Goal: Task Accomplishment & Management: Manage account settings

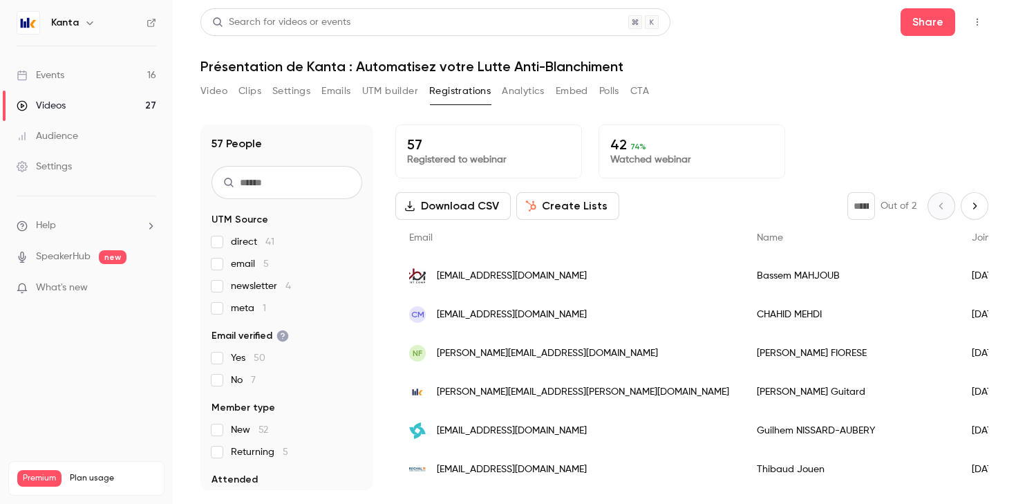
click at [68, 85] on link "Events 16" at bounding box center [86, 75] width 173 height 30
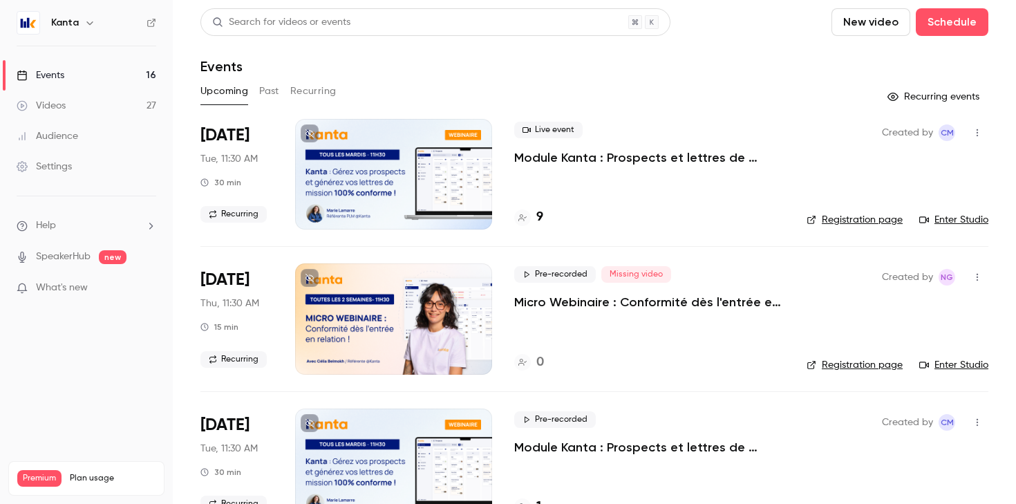
click at [315, 91] on button "Recurring" at bounding box center [313, 91] width 46 height 22
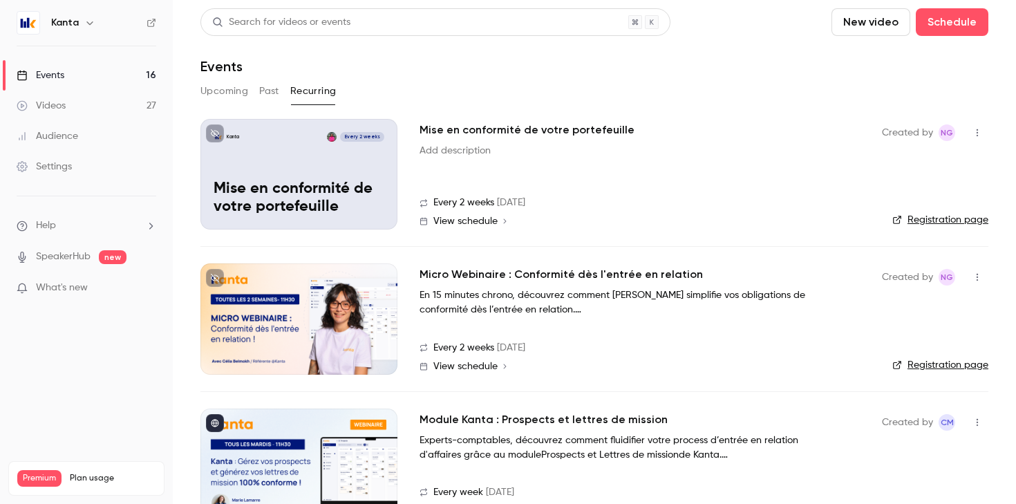
click at [335, 192] on p "Mise en conformité de votre portefeuille" at bounding box center [299, 198] width 171 height 36
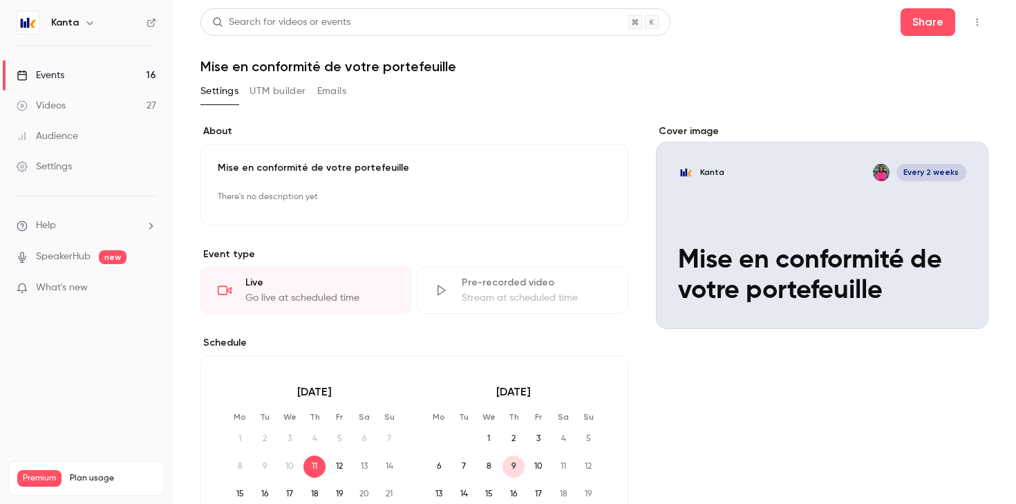
click at [345, 167] on p "Mise en conformité de votre portefeuille" at bounding box center [414, 168] width 393 height 14
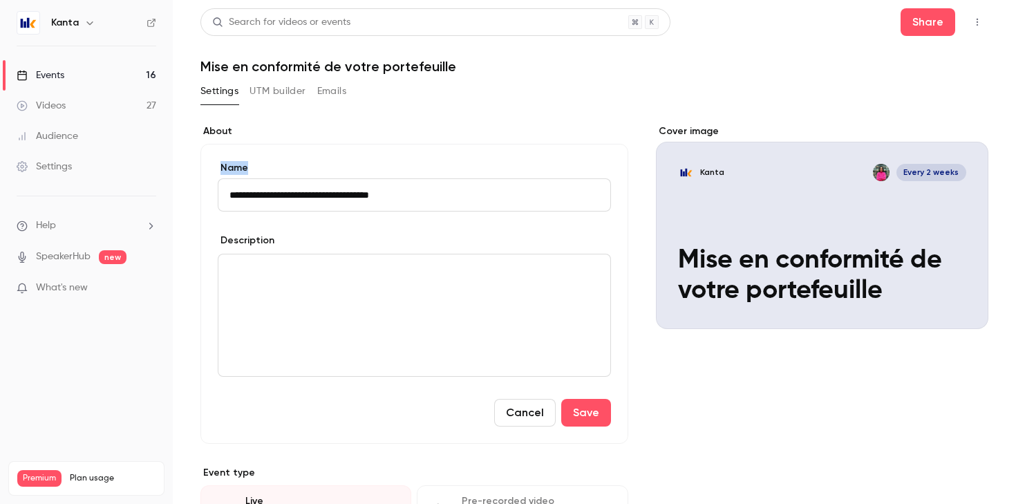
click at [345, 167] on label "Name" at bounding box center [414, 168] width 393 height 14
click at [345, 178] on input "**********" at bounding box center [414, 194] width 393 height 33
click at [338, 196] on input "**********" at bounding box center [414, 194] width 393 height 33
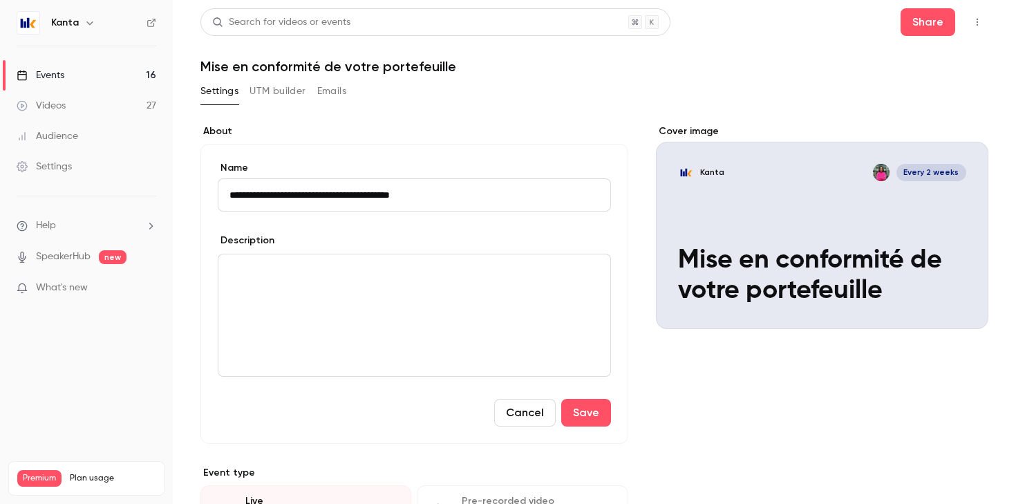
type input "**********"
click at [779, 228] on div "Cover image" at bounding box center [822, 226] width 333 height 205
click at [0, 0] on input "Kanta Every 2 weeks Mise en conformité de votre portefeuille" at bounding box center [0, 0] width 0 height 0
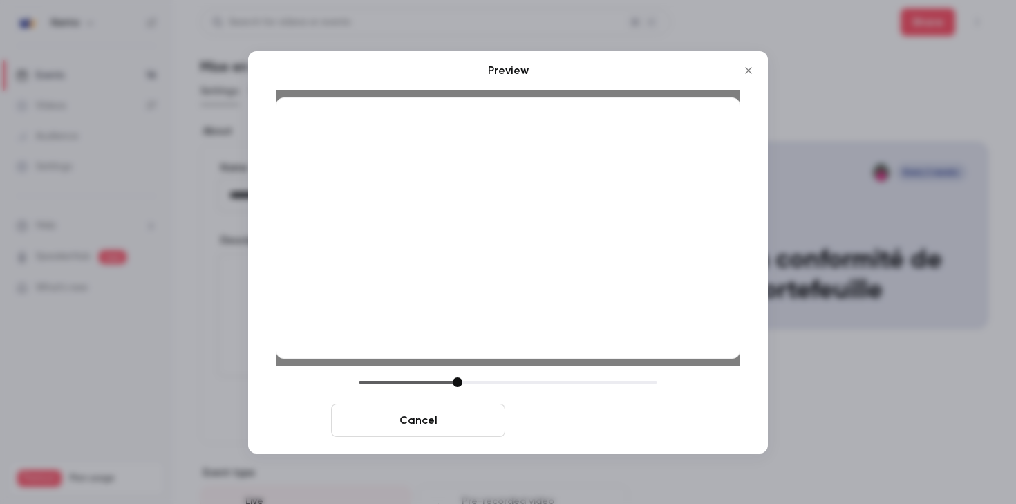
click at [643, 430] on button "Save cover" at bounding box center [598, 420] width 174 height 33
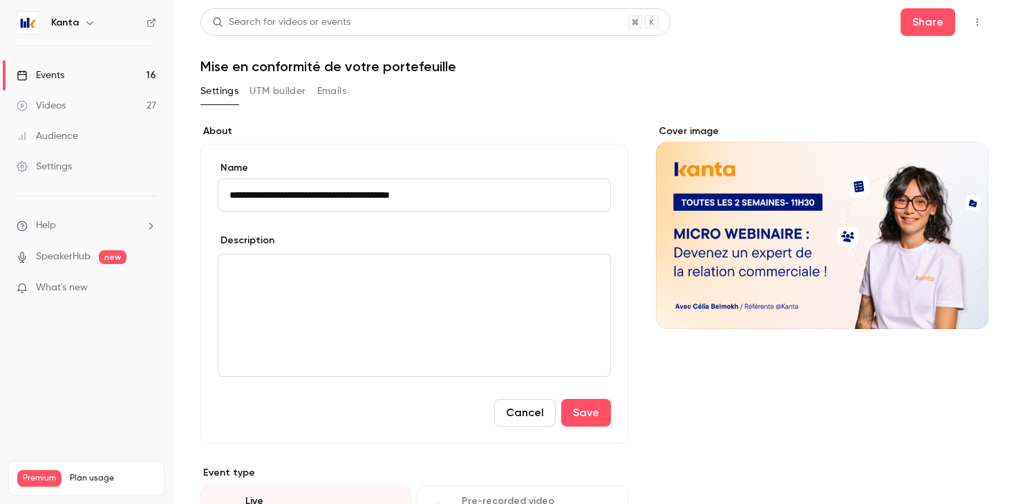
click at [377, 292] on div "editor" at bounding box center [415, 315] width 392 height 122
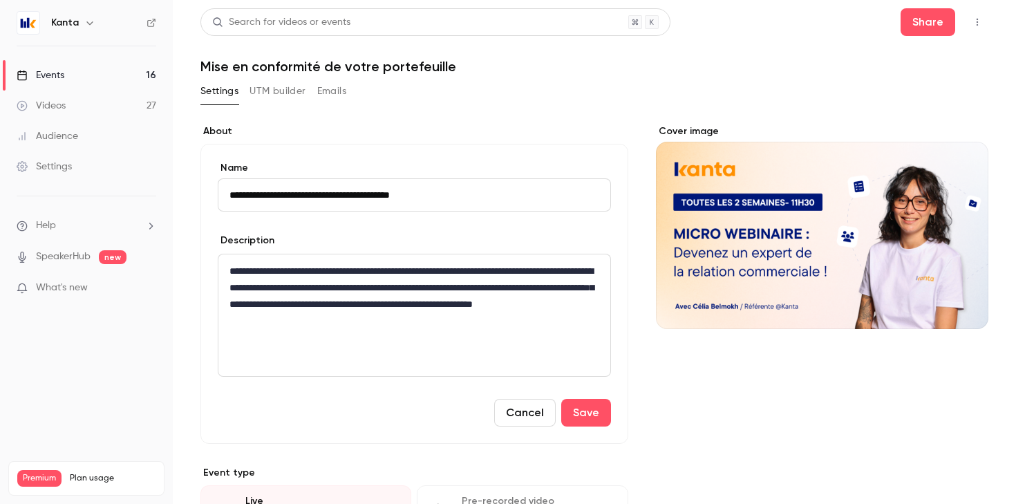
click at [398, 326] on p "**********" at bounding box center [415, 296] width 370 height 66
click at [393, 317] on p "**********" at bounding box center [415, 296] width 370 height 66
click at [254, 355] on div "**********" at bounding box center [415, 315] width 392 height 122
click at [505, 283] on p "**********" at bounding box center [415, 296] width 370 height 66
click at [498, 331] on div "**********" at bounding box center [415, 315] width 392 height 122
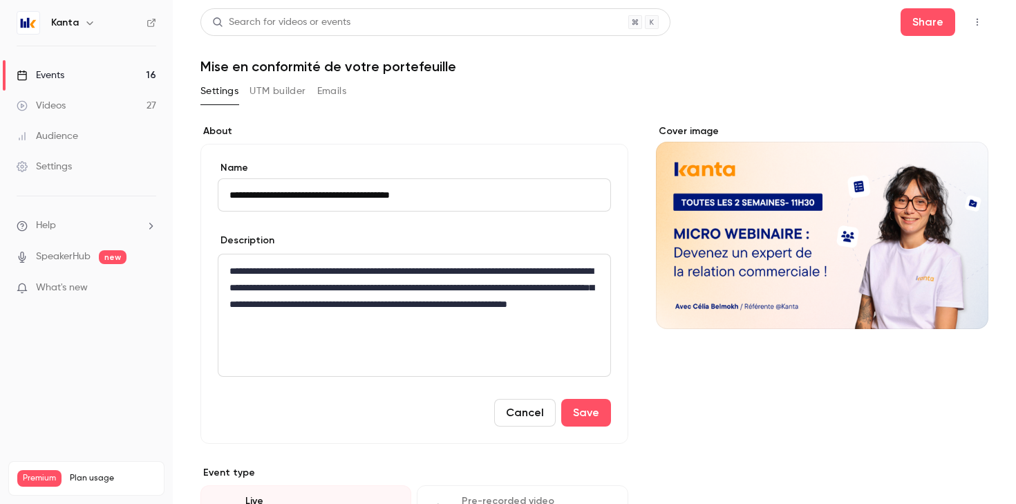
click at [508, 328] on p "**********" at bounding box center [415, 296] width 370 height 66
click at [595, 409] on button "Save" at bounding box center [586, 413] width 50 height 28
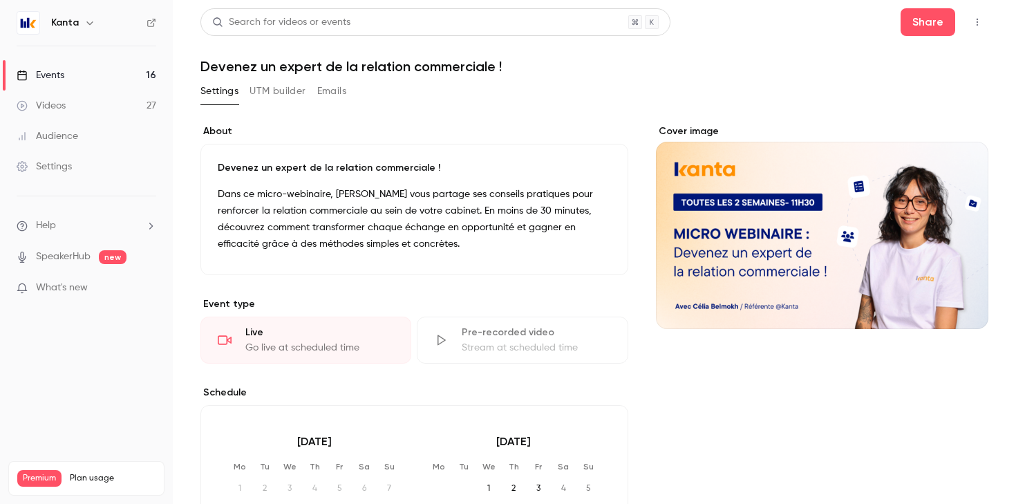
click at [112, 73] on link "Events 16" at bounding box center [86, 75] width 173 height 30
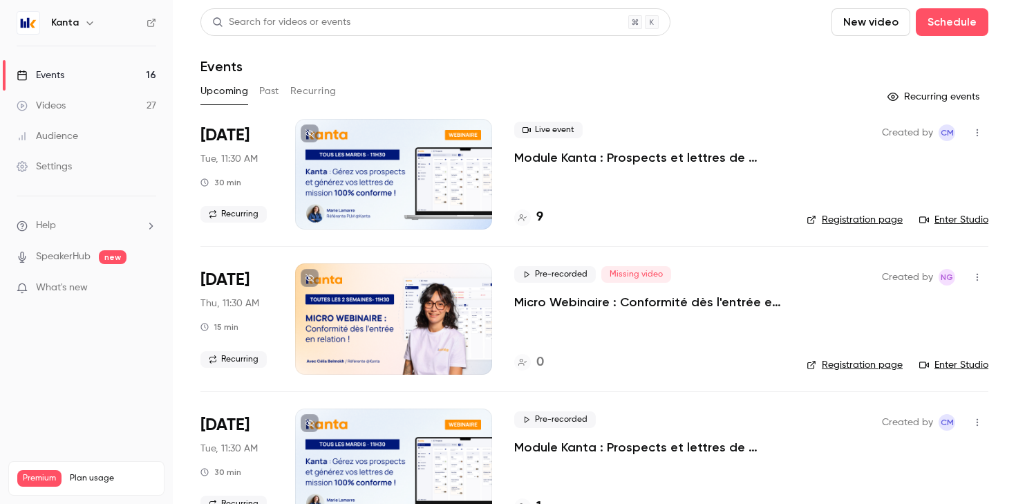
click at [541, 221] on h4 "9" at bounding box center [540, 217] width 7 height 19
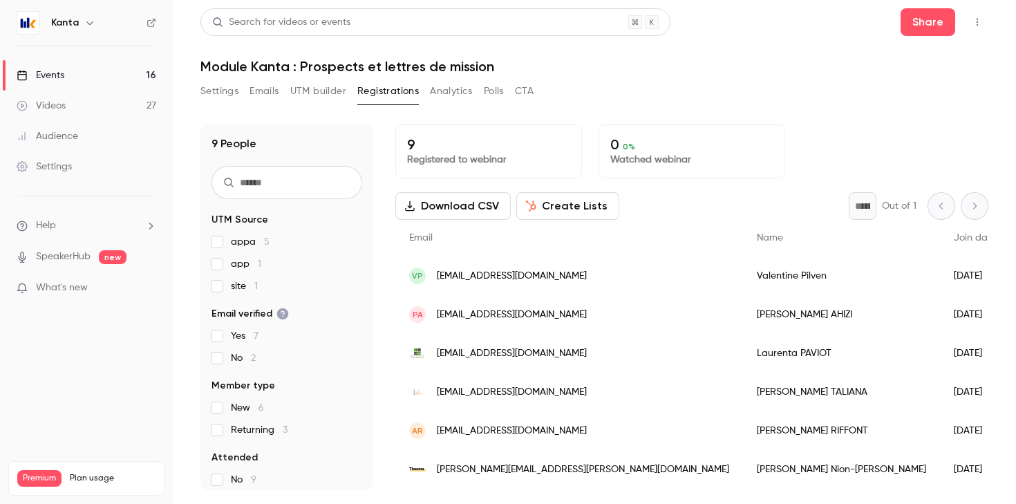
click at [131, 75] on link "Events 16" at bounding box center [86, 75] width 173 height 30
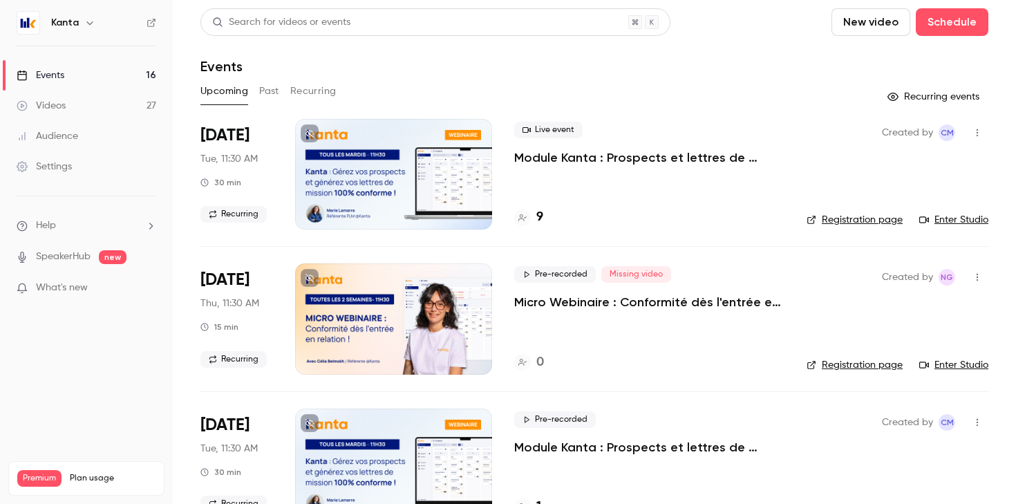
click at [308, 87] on button "Recurring" at bounding box center [313, 91] width 46 height 22
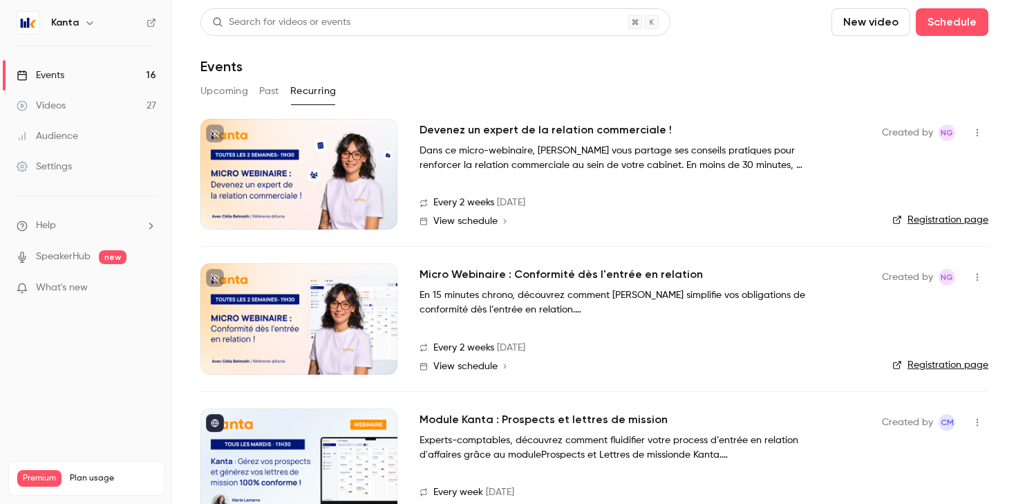
click at [505, 135] on h2 "Devenez un expert de la relation commerciale !" at bounding box center [546, 130] width 252 height 17
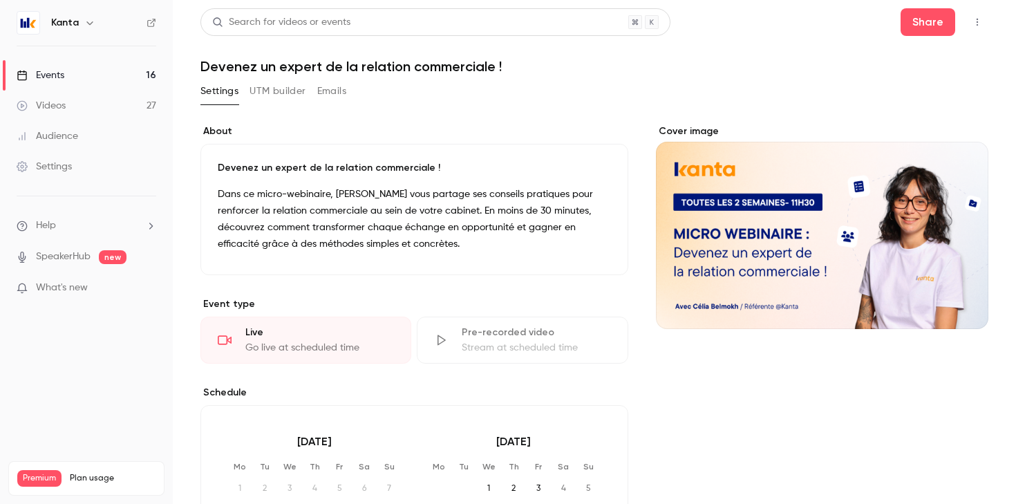
click at [491, 355] on div "Pre-recorded video Stream at scheduled time" at bounding box center [522, 340] width 211 height 47
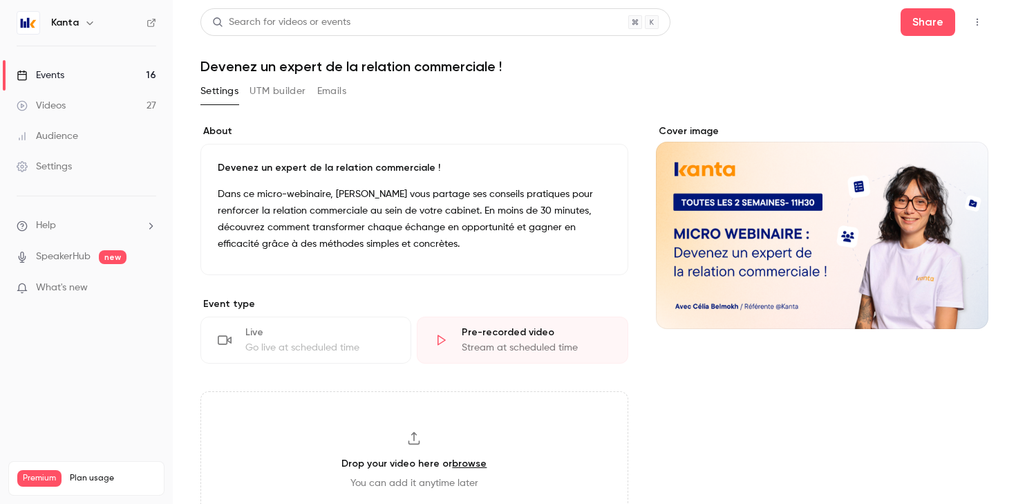
click at [131, 73] on link "Events 16" at bounding box center [86, 75] width 173 height 30
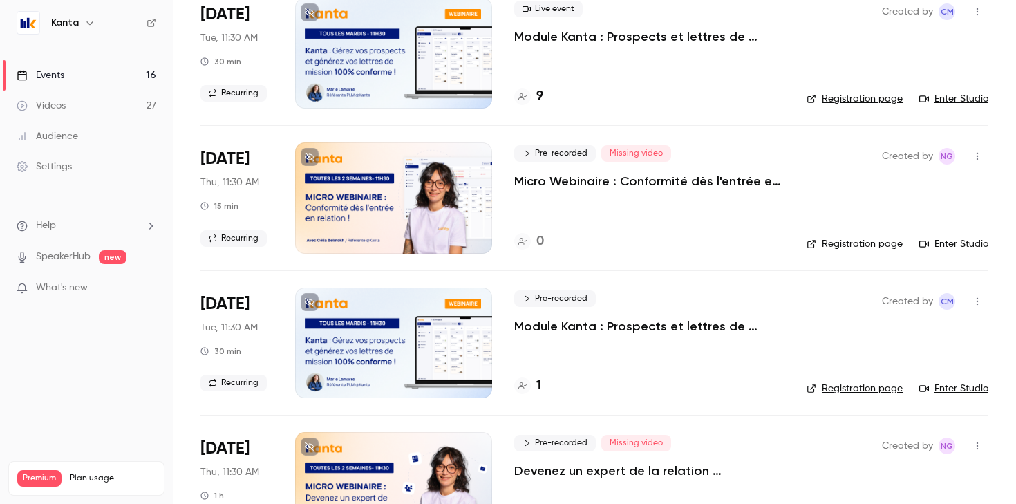
scroll to position [90, 0]
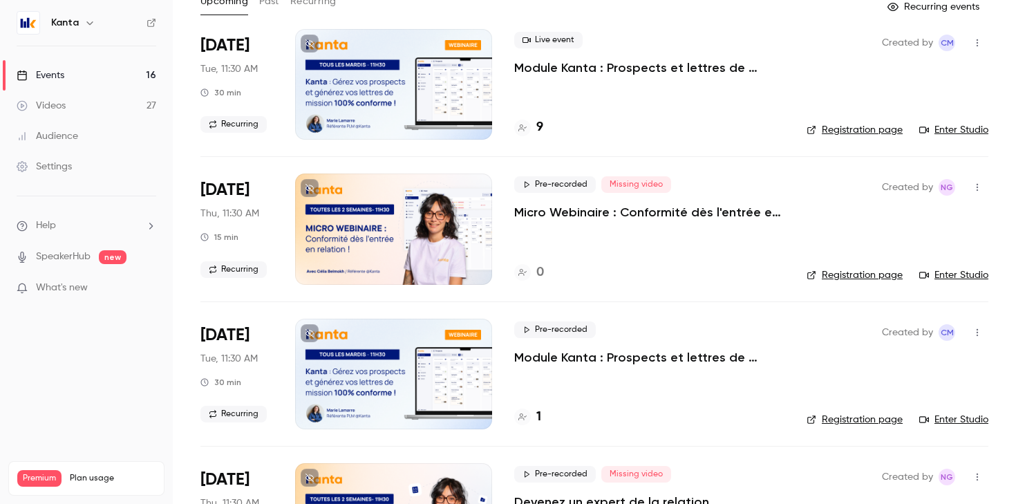
click at [548, 210] on p "Micro Webinaire : Conformité dès l'entrée en relation" at bounding box center [649, 212] width 270 height 17
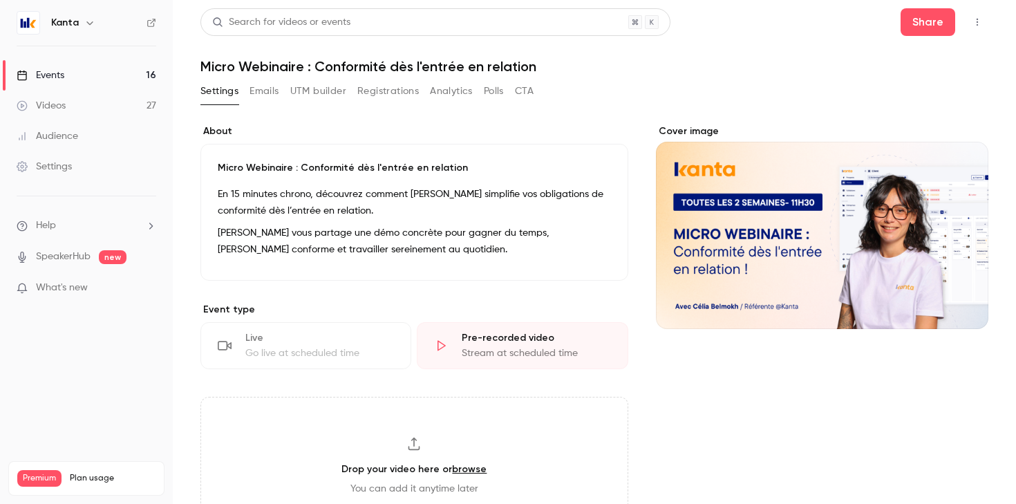
click at [295, 166] on p "Micro Webinaire : Conformité dès l'entrée en relation" at bounding box center [414, 168] width 393 height 14
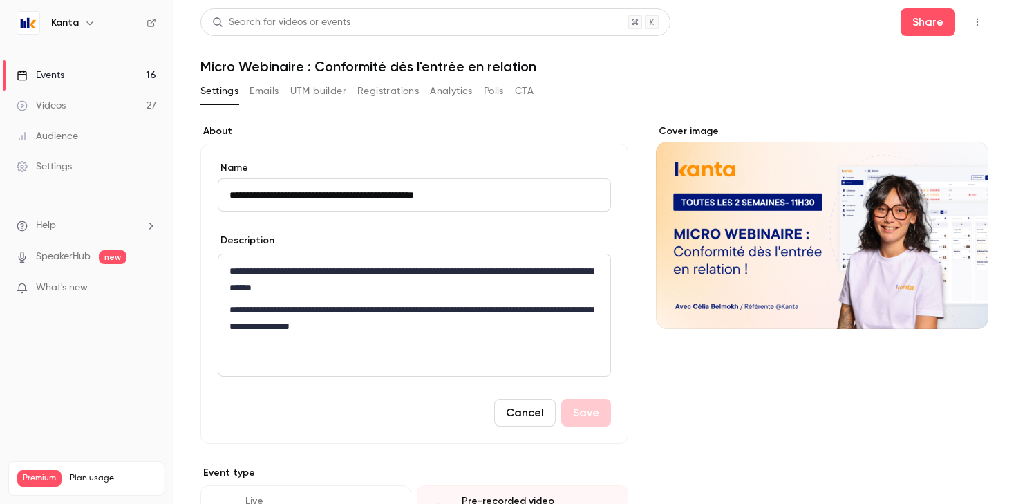
drag, startPoint x: 310, startPoint y: 194, endPoint x: 221, endPoint y: 189, distance: 88.6
click at [221, 189] on input "**********" at bounding box center [414, 194] width 393 height 33
click at [407, 194] on input "**********" at bounding box center [414, 194] width 393 height 33
type input "**********"
click at [111, 72] on link "Events 16" at bounding box center [86, 75] width 173 height 30
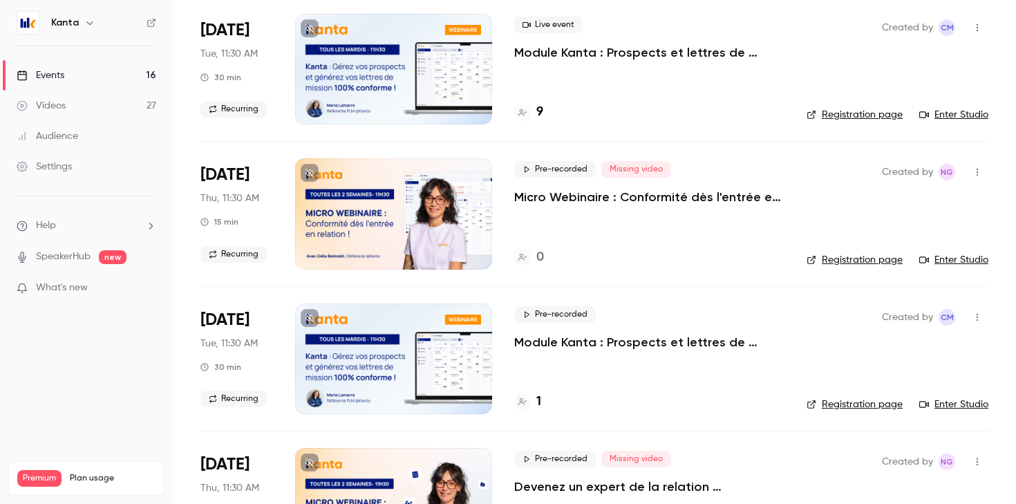
scroll to position [106, 0]
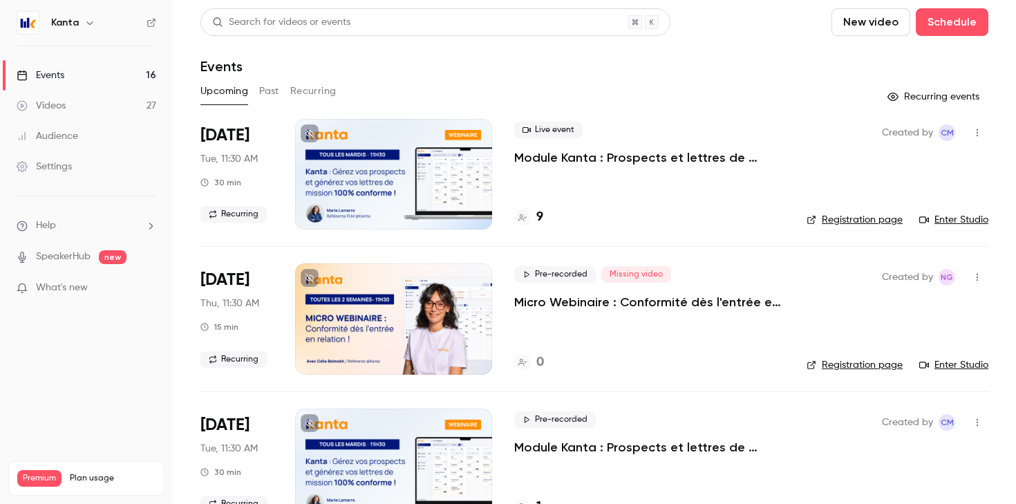
click at [313, 92] on button "Recurring" at bounding box center [313, 91] width 46 height 22
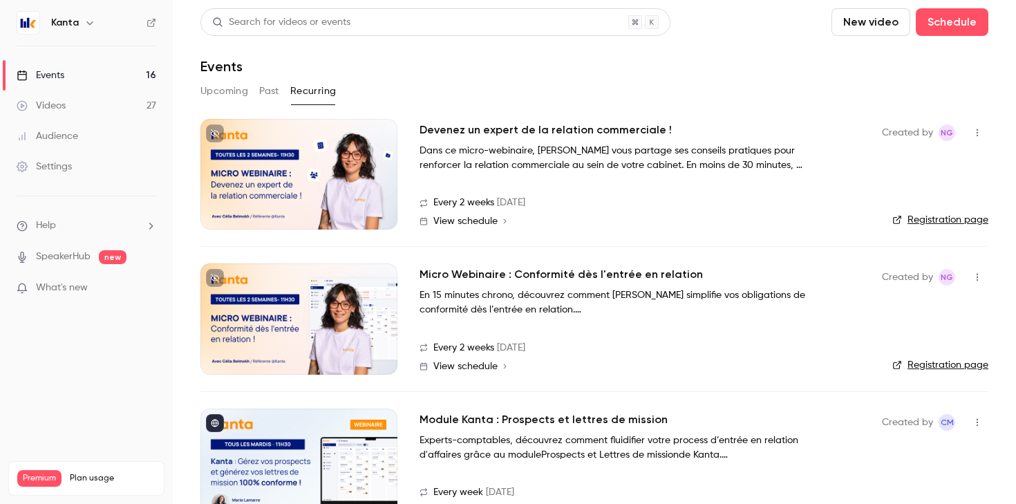
click at [384, 294] on div at bounding box center [299, 318] width 197 height 111
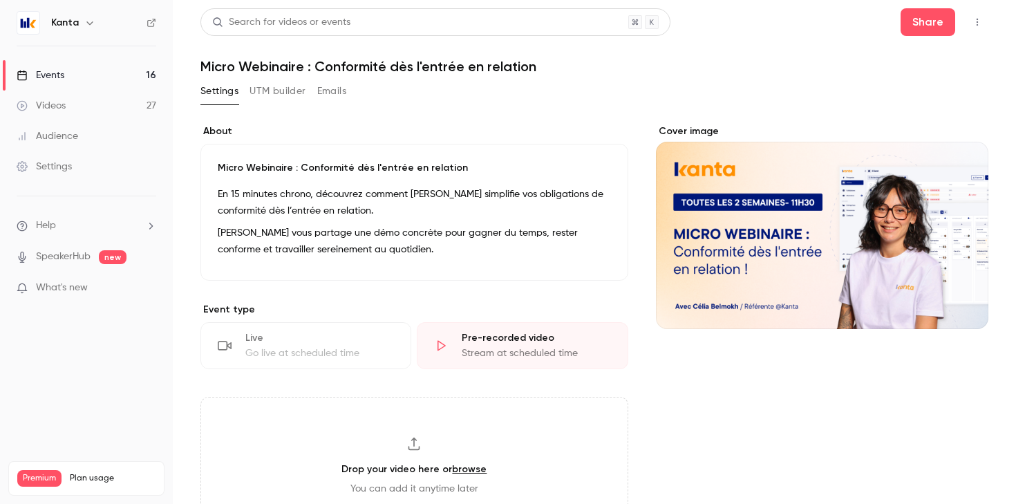
click at [273, 163] on p "Micro Webinaire : Conformité dès l'entrée en relation" at bounding box center [414, 168] width 393 height 14
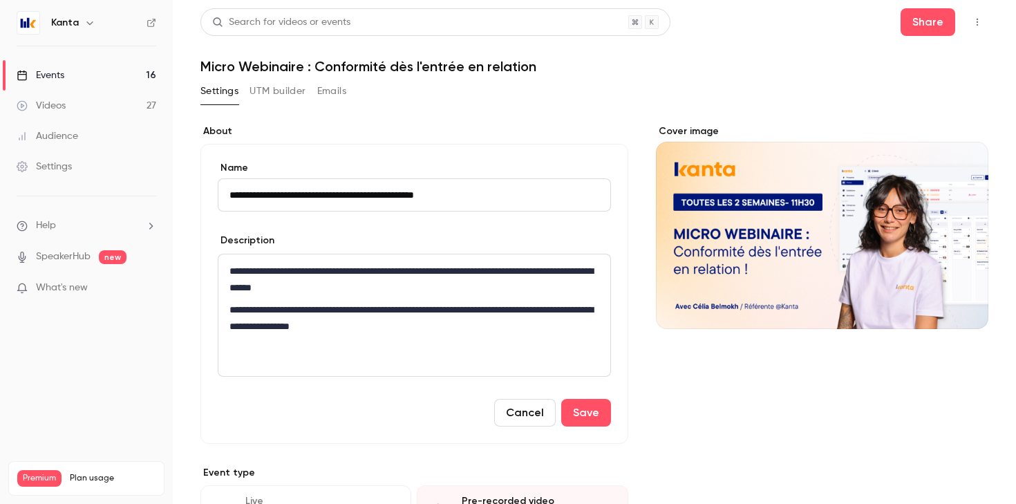
click at [254, 192] on input "**********" at bounding box center [414, 194] width 393 height 33
drag, startPoint x: 308, startPoint y: 195, endPoint x: 225, endPoint y: 189, distance: 83.9
click at [225, 189] on input "**********" at bounding box center [414, 194] width 393 height 33
type input "**********"
click at [573, 401] on button "Save" at bounding box center [586, 413] width 50 height 28
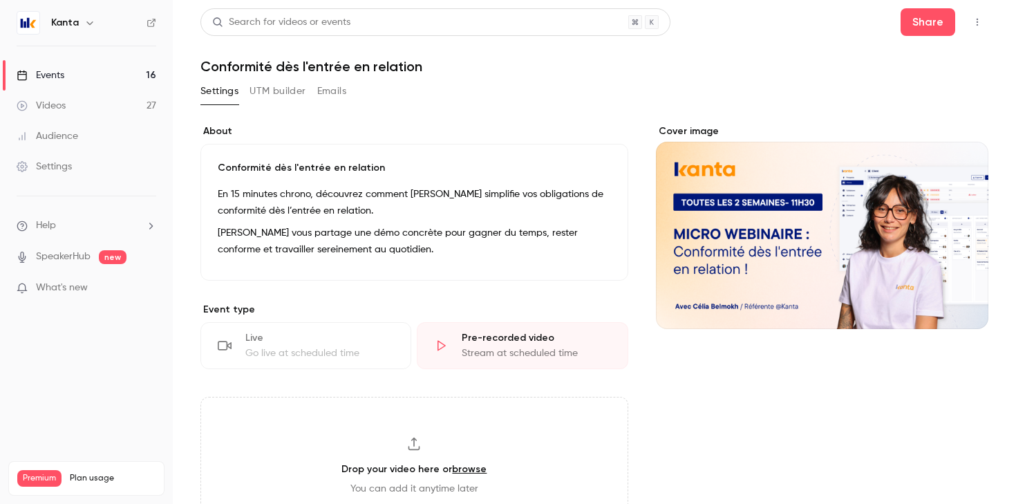
click at [109, 73] on link "Events 16" at bounding box center [86, 75] width 173 height 30
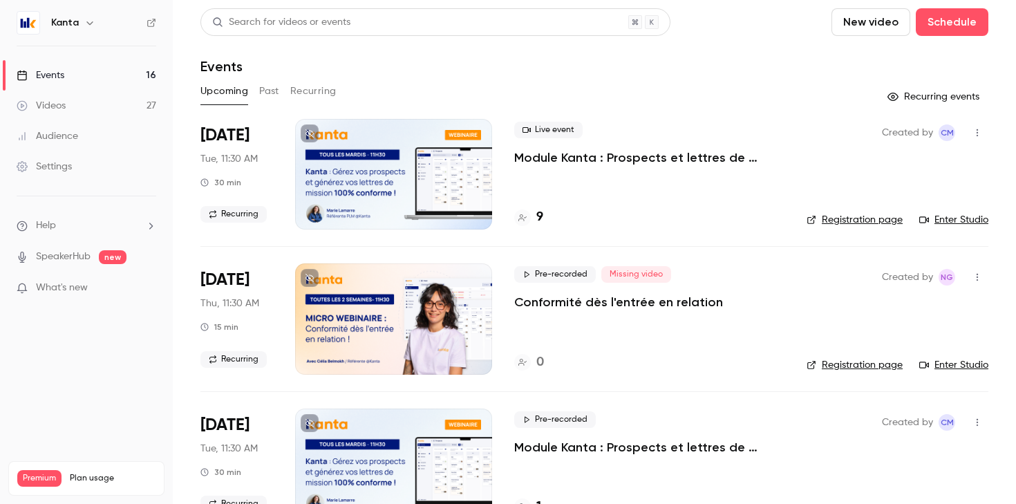
click at [319, 102] on div "Upcoming Past Recurring" at bounding box center [595, 94] width 788 height 28
click at [313, 95] on button "Recurring" at bounding box center [313, 91] width 46 height 22
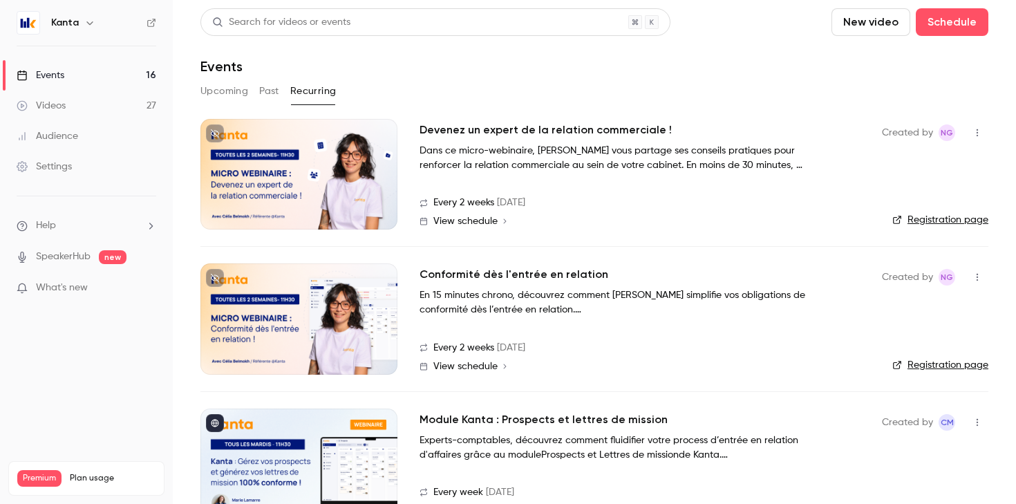
click at [225, 91] on button "Upcoming" at bounding box center [225, 91] width 48 height 22
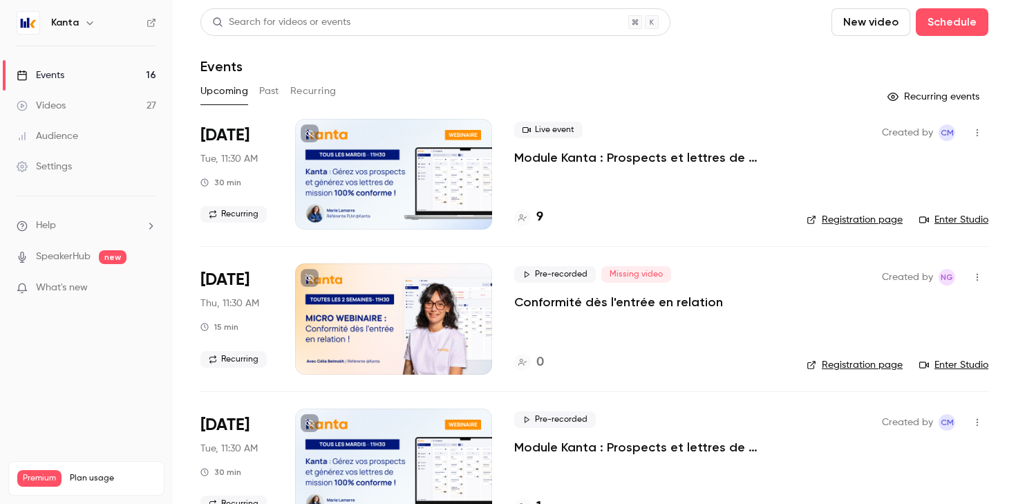
click at [326, 91] on button "Recurring" at bounding box center [313, 91] width 46 height 22
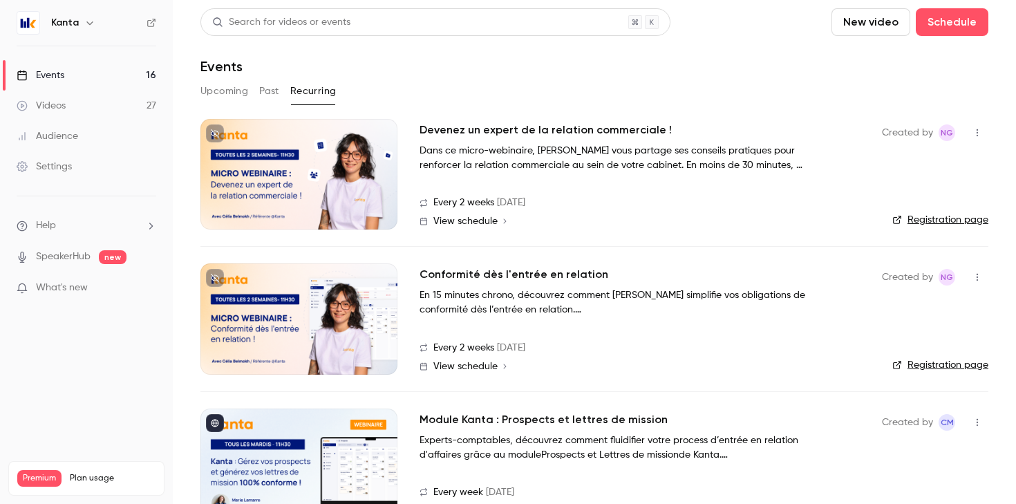
click at [508, 299] on p "En 15 minutes chrono, découvrez comment [PERSON_NAME] simplifie vos obligations…" at bounding box center [627, 302] width 415 height 29
click at [478, 359] on div "Every 2 weeks on Thu View schedule" at bounding box center [640, 356] width 440 height 31
click at [290, 295] on div at bounding box center [299, 318] width 197 height 111
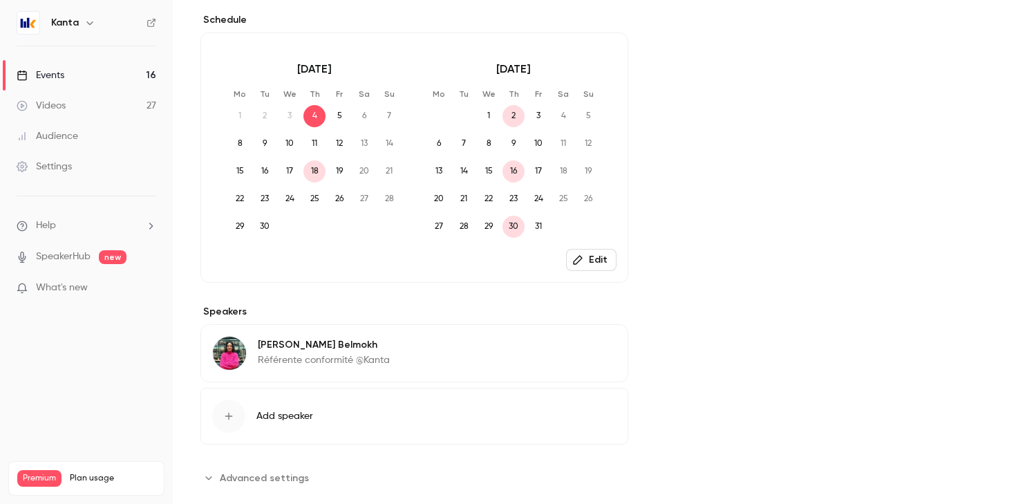
scroll to position [529, 0]
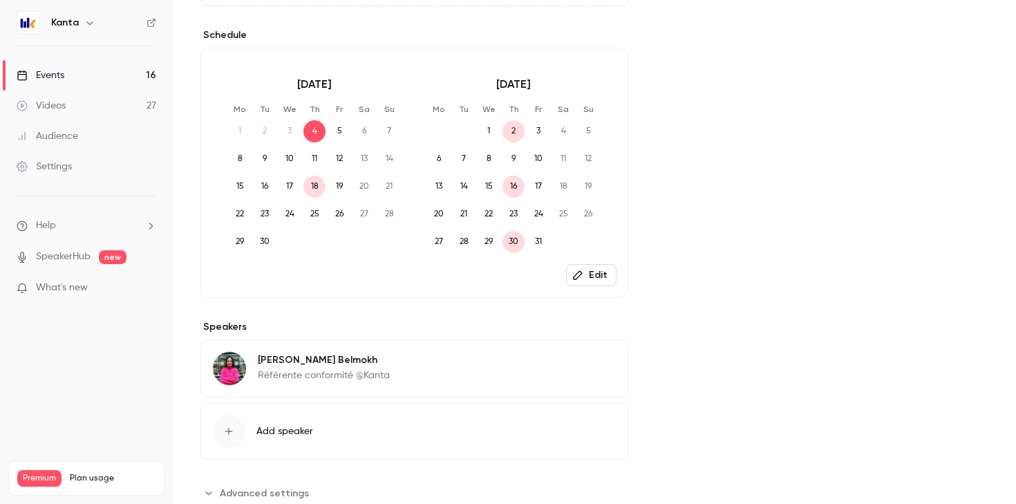
click at [593, 275] on button "Edit" at bounding box center [591, 275] width 50 height 22
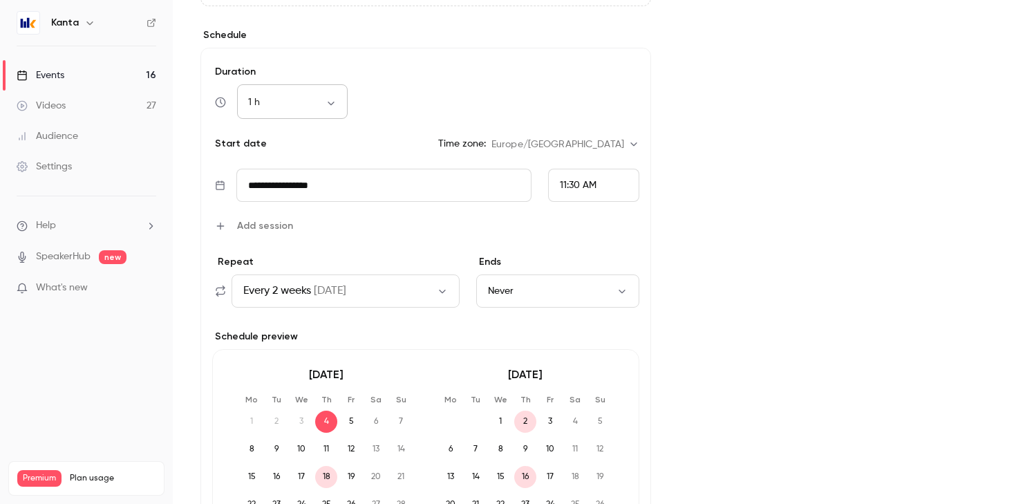
click at [310, 106] on body "**********" at bounding box center [508, 252] width 1016 height 504
click at [301, 143] on li "15 min" at bounding box center [292, 140] width 111 height 36
type input "**"
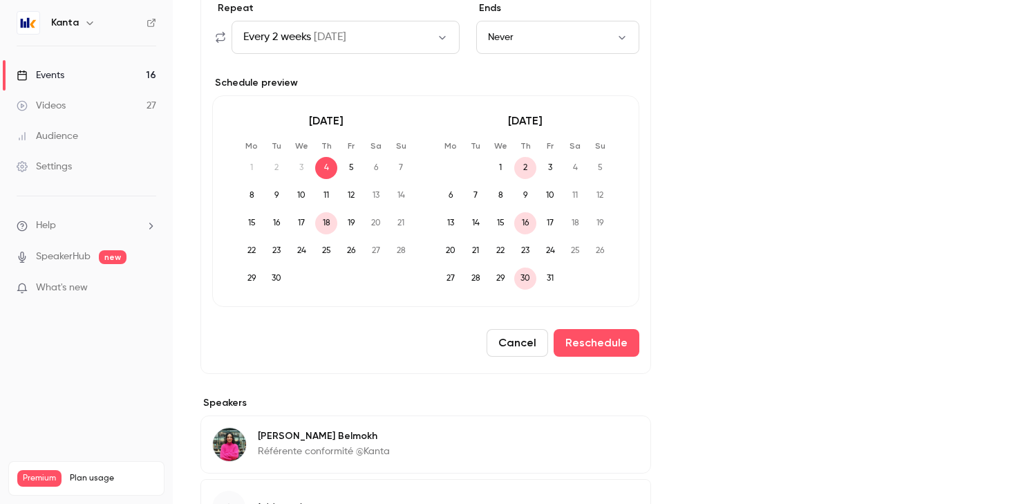
scroll to position [900, 0]
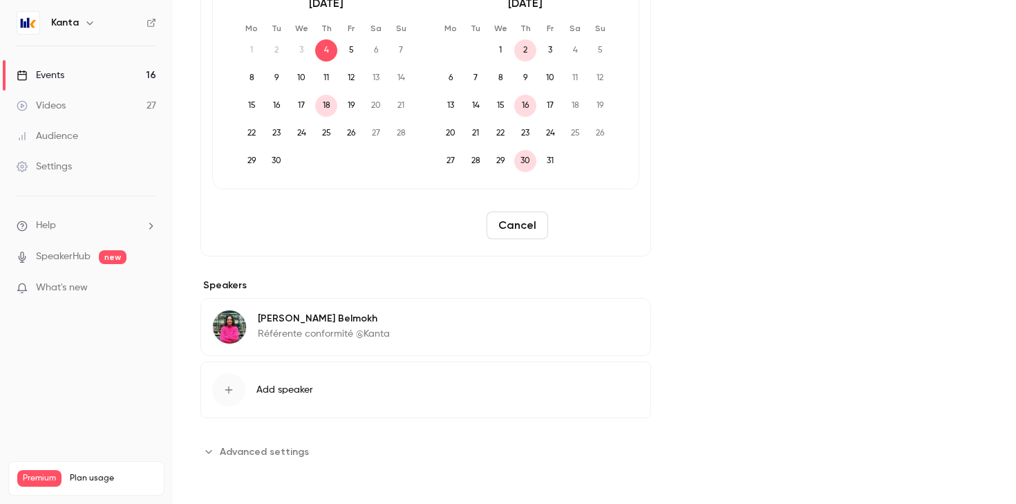
click at [626, 218] on button "Reschedule" at bounding box center [597, 226] width 86 height 28
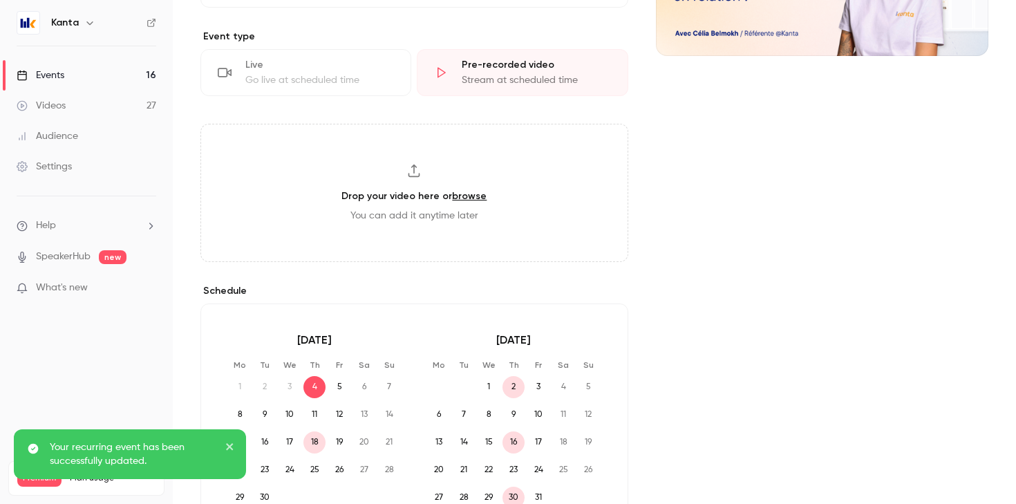
scroll to position [0, 0]
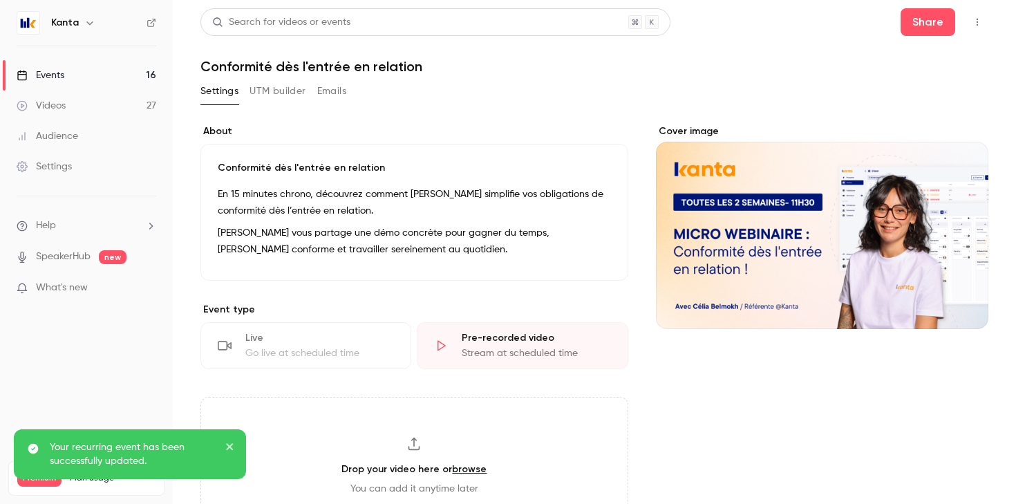
click at [95, 65] on link "Events 16" at bounding box center [86, 75] width 173 height 30
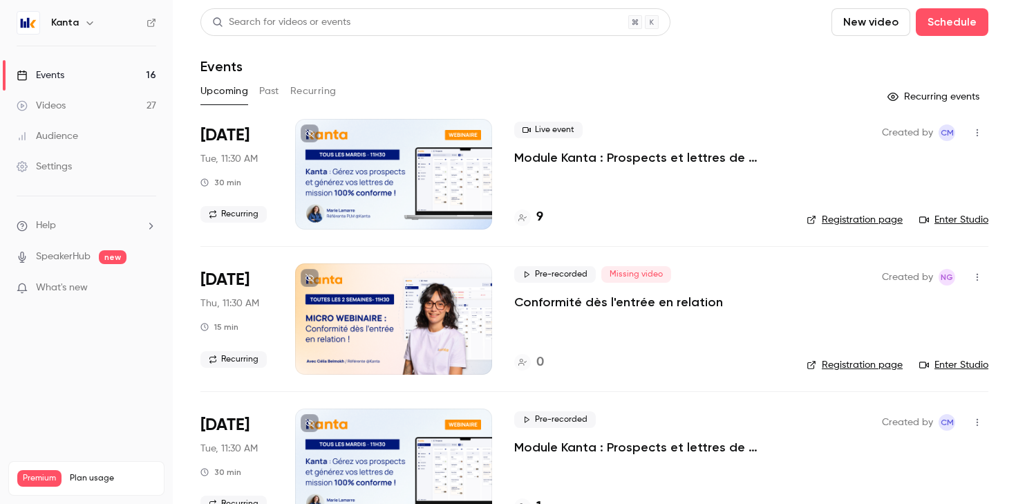
click at [312, 93] on button "Recurring" at bounding box center [313, 91] width 46 height 22
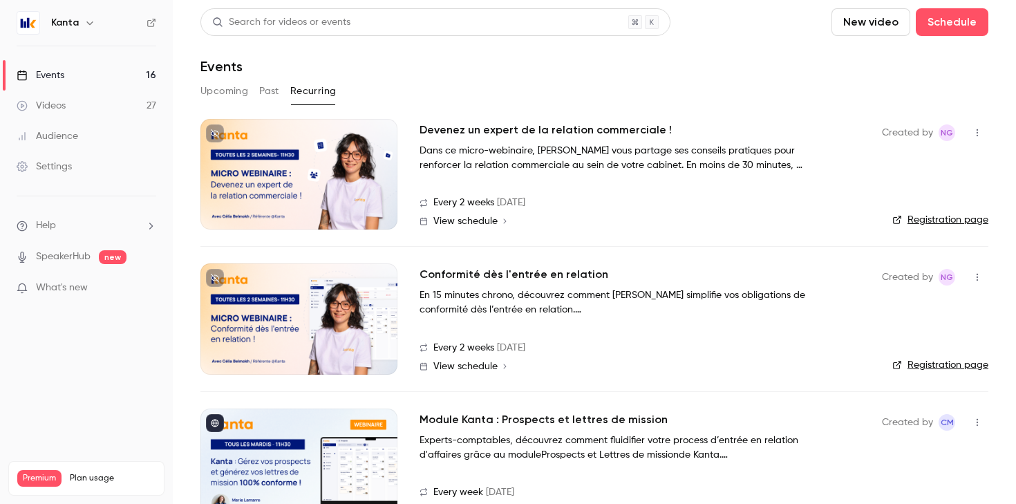
click at [342, 331] on div at bounding box center [299, 318] width 197 height 111
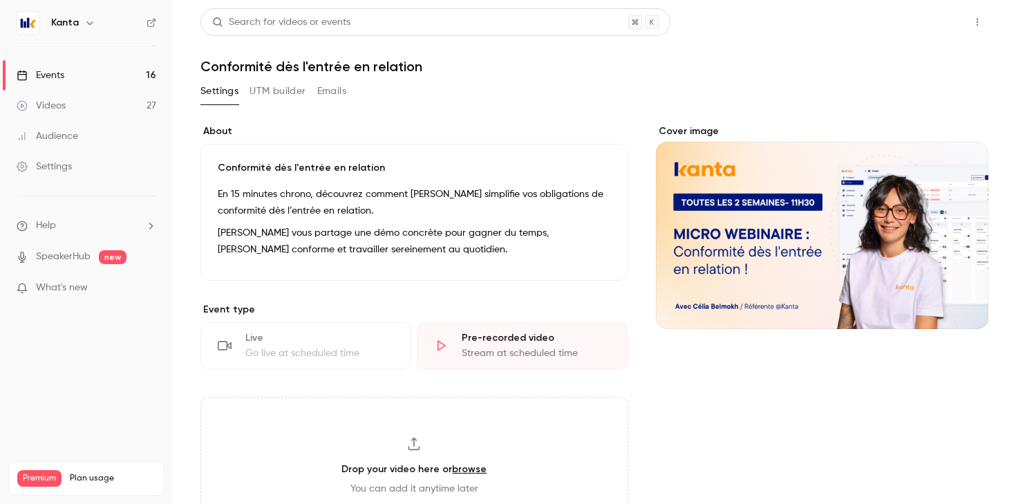
click at [920, 24] on button "Share" at bounding box center [928, 22] width 55 height 28
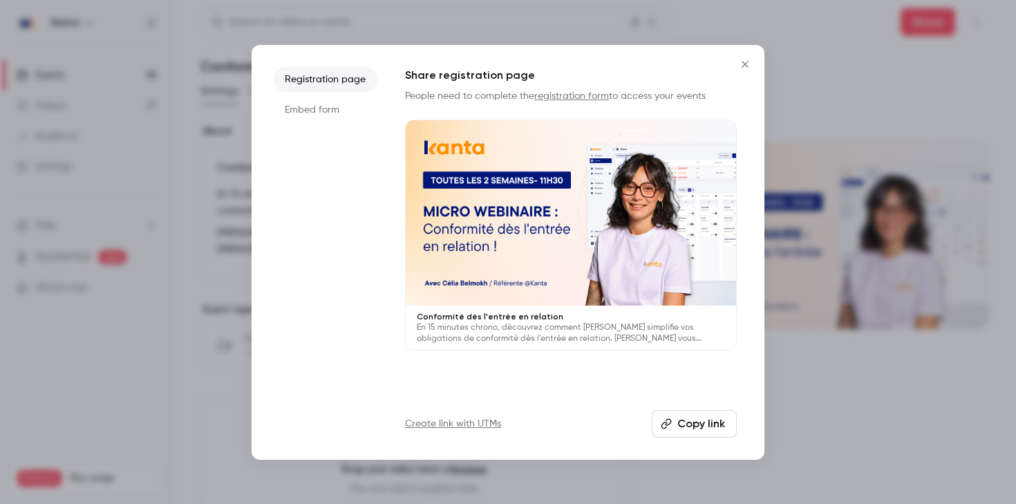
click at [745, 63] on icon "Close" at bounding box center [745, 64] width 6 height 6
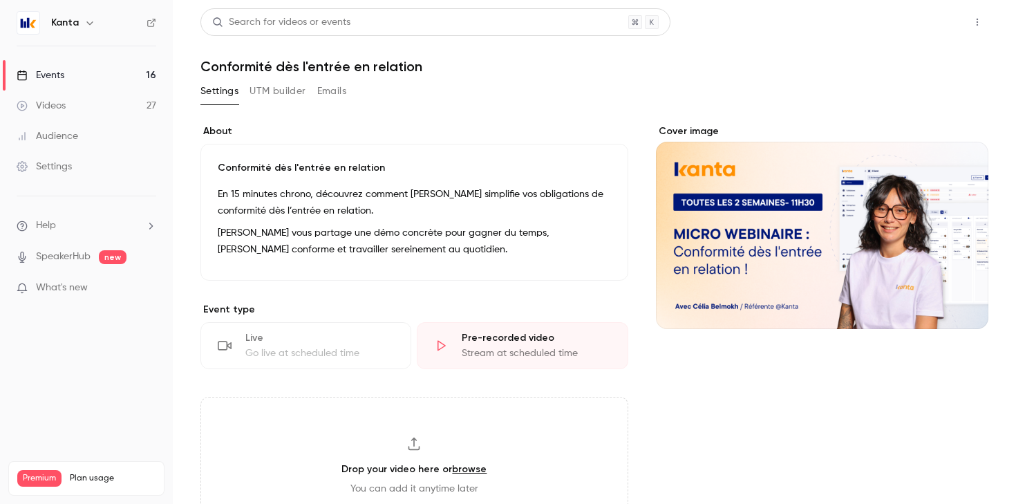
click at [928, 24] on button "Share" at bounding box center [928, 22] width 55 height 28
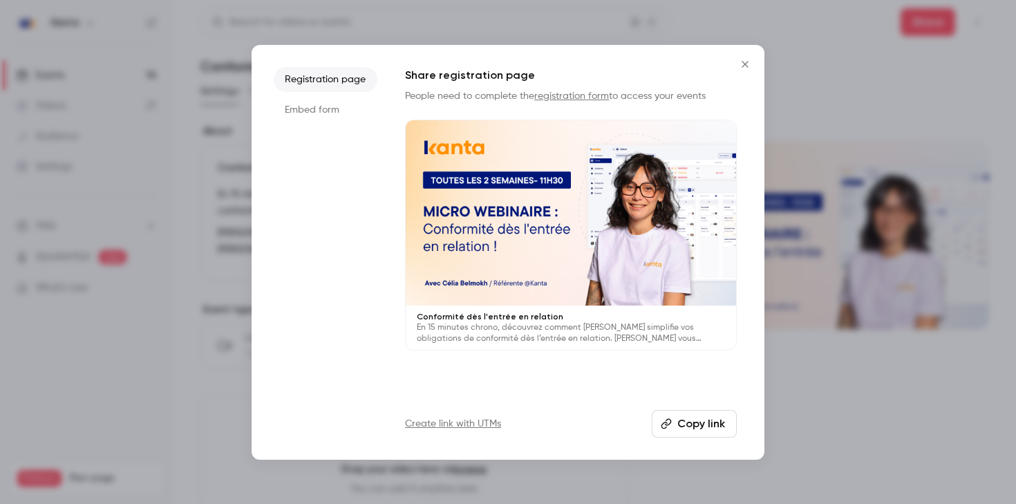
click at [750, 64] on icon "Close" at bounding box center [745, 64] width 17 height 11
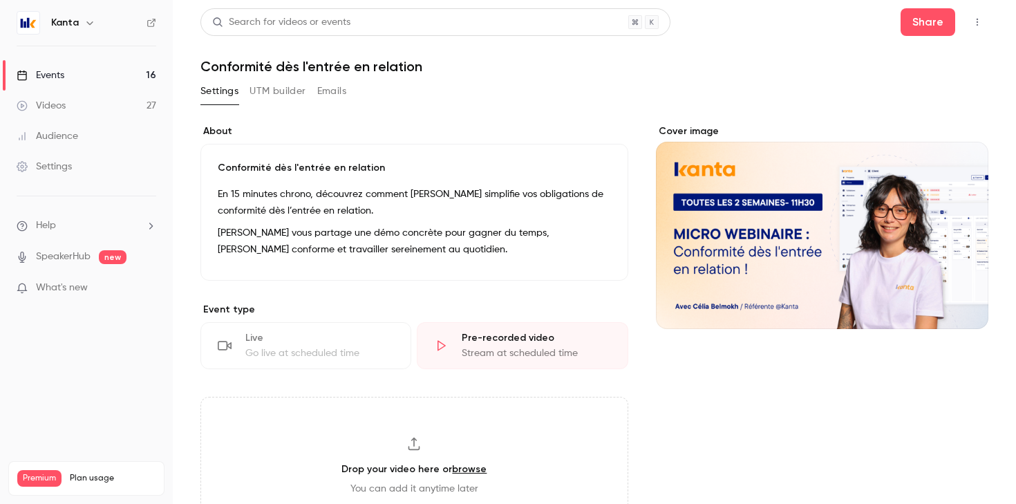
click at [284, 89] on button "UTM builder" at bounding box center [278, 91] width 56 height 22
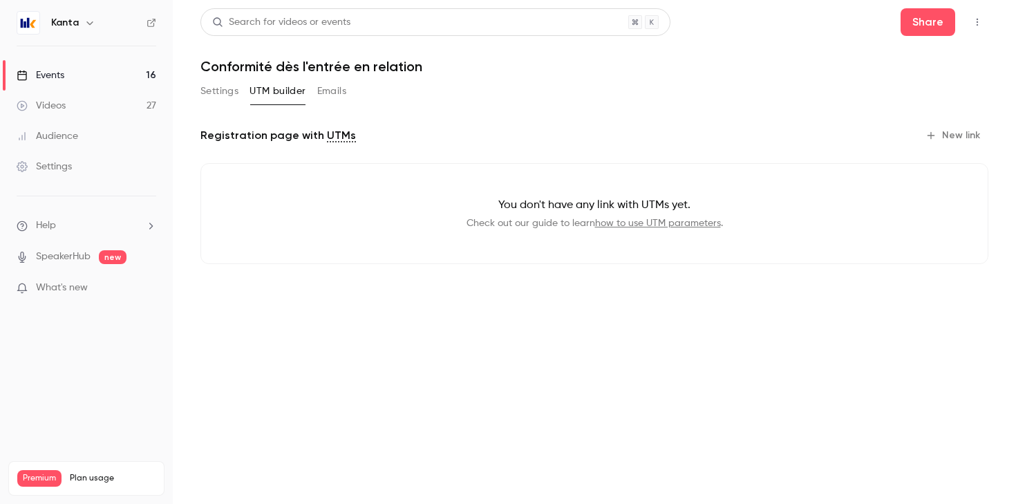
click at [963, 132] on button "New link" at bounding box center [954, 135] width 68 height 22
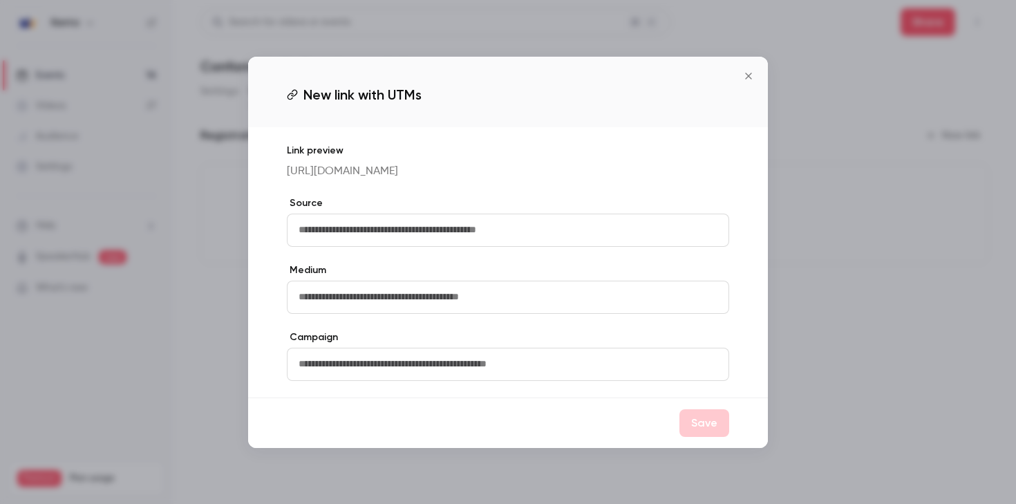
click at [546, 226] on input "text" at bounding box center [508, 230] width 443 height 33
type input "*****"
click at [378, 300] on input "text" at bounding box center [508, 297] width 443 height 33
type input "****"
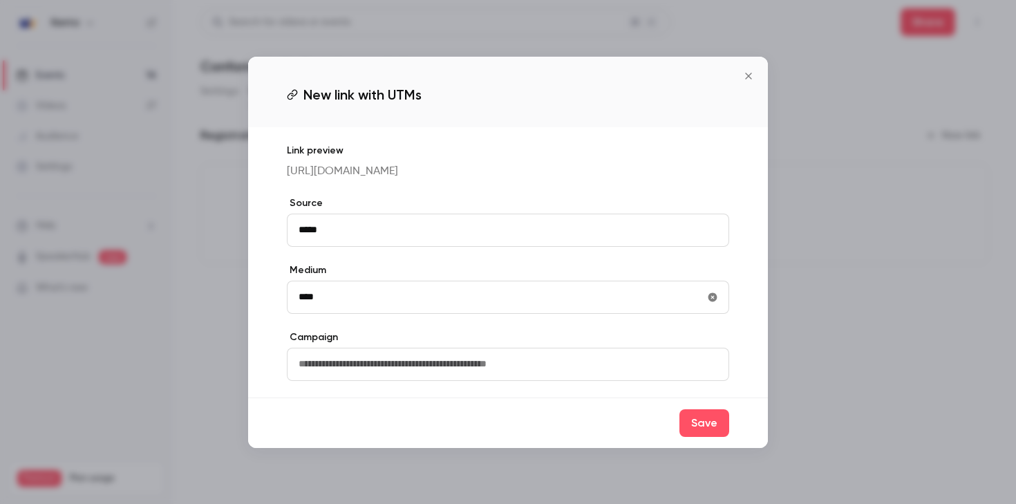
click at [390, 366] on input "text" at bounding box center [508, 364] width 443 height 33
click at [746, 73] on icon "Close" at bounding box center [748, 76] width 6 height 6
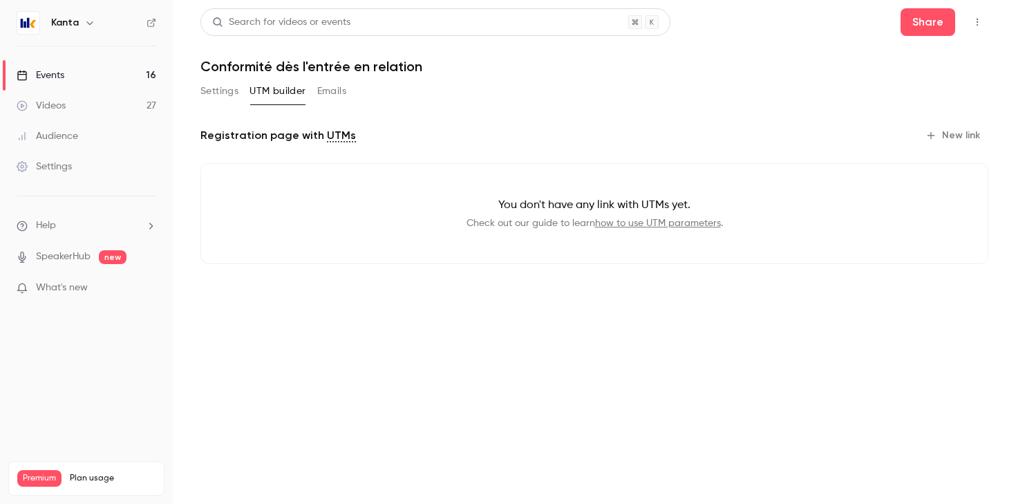
click at [216, 89] on button "Settings" at bounding box center [220, 91] width 38 height 22
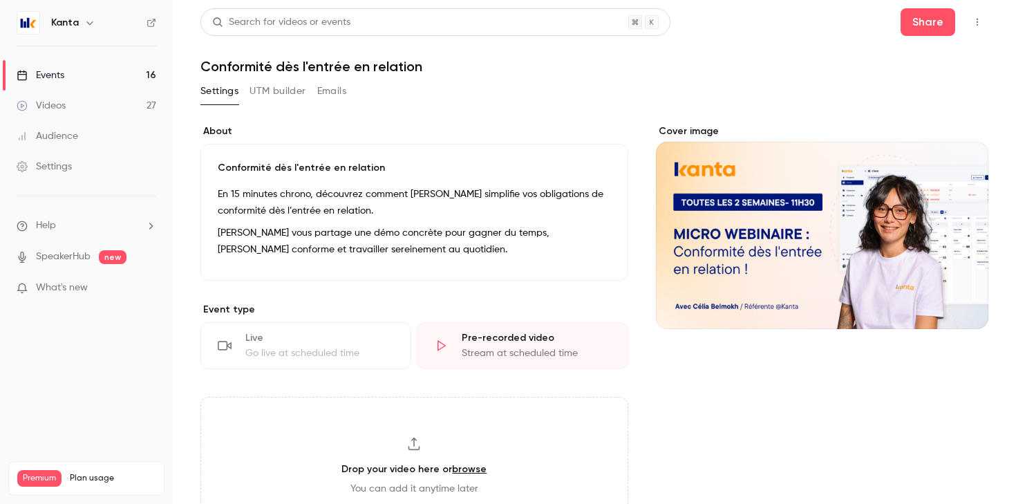
click at [974, 25] on icon "button" at bounding box center [977, 22] width 11 height 10
click at [690, 97] on div at bounding box center [508, 252] width 1016 height 504
click at [912, 28] on button "Share" at bounding box center [928, 22] width 55 height 28
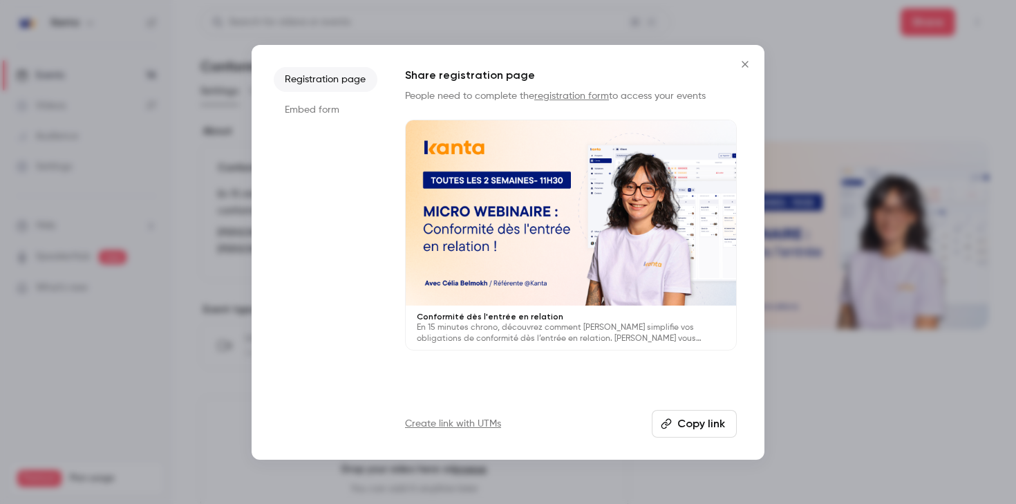
click at [697, 421] on button "Copy link" at bounding box center [694, 424] width 85 height 28
click at [746, 64] on icon "Close" at bounding box center [745, 64] width 6 height 6
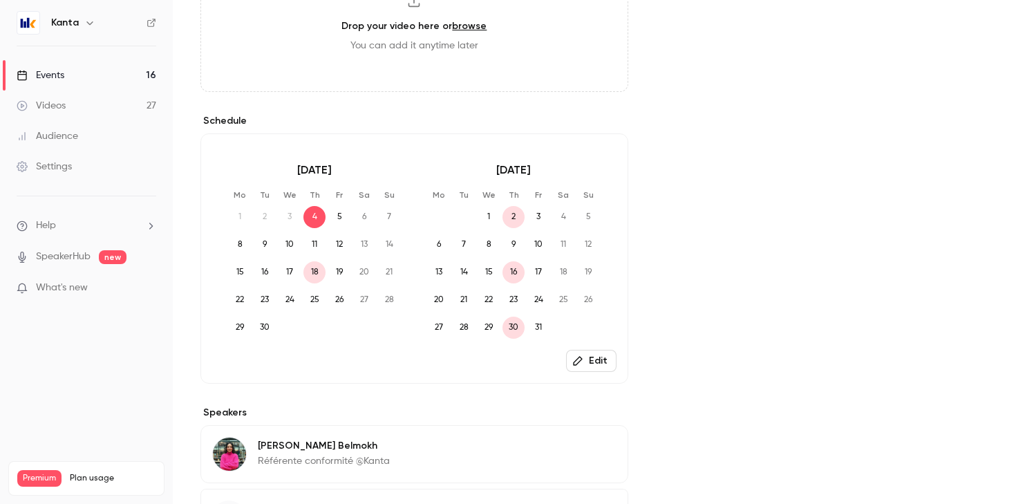
scroll to position [444, 0]
click at [581, 362] on icon "button" at bounding box center [578, 360] width 11 height 11
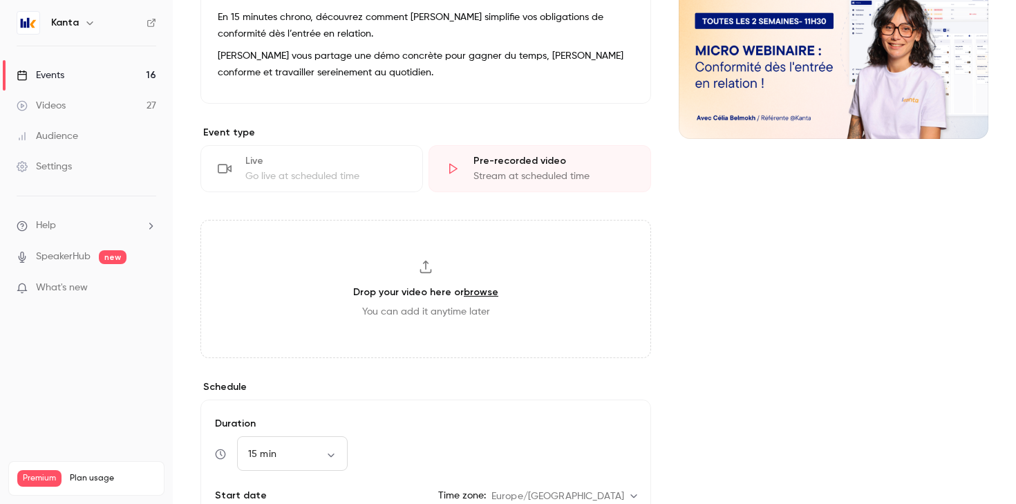
scroll to position [32, 0]
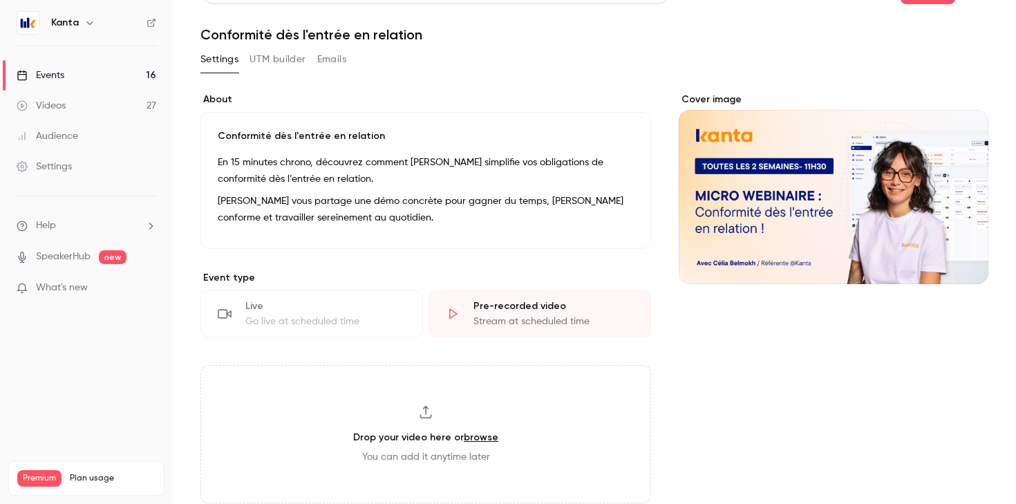
click at [101, 76] on link "Events 16" at bounding box center [86, 75] width 173 height 30
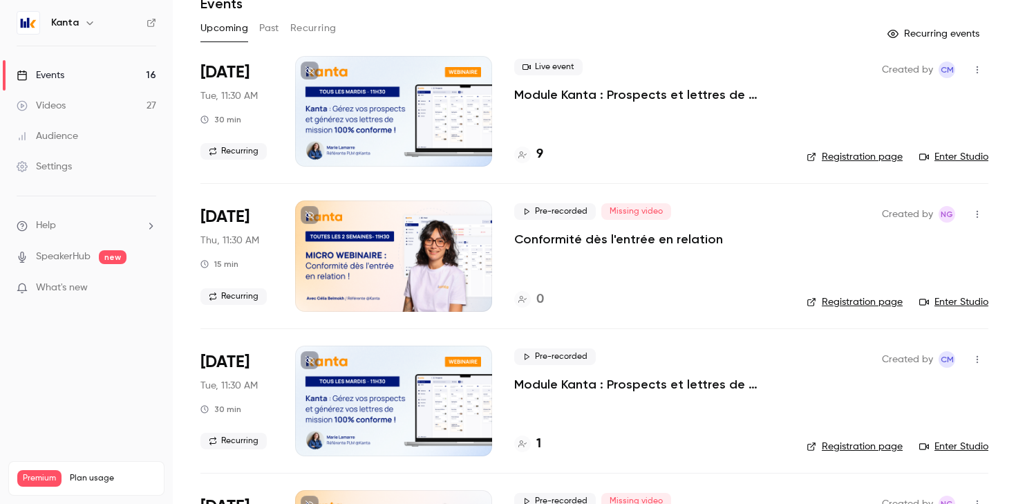
scroll to position [7, 0]
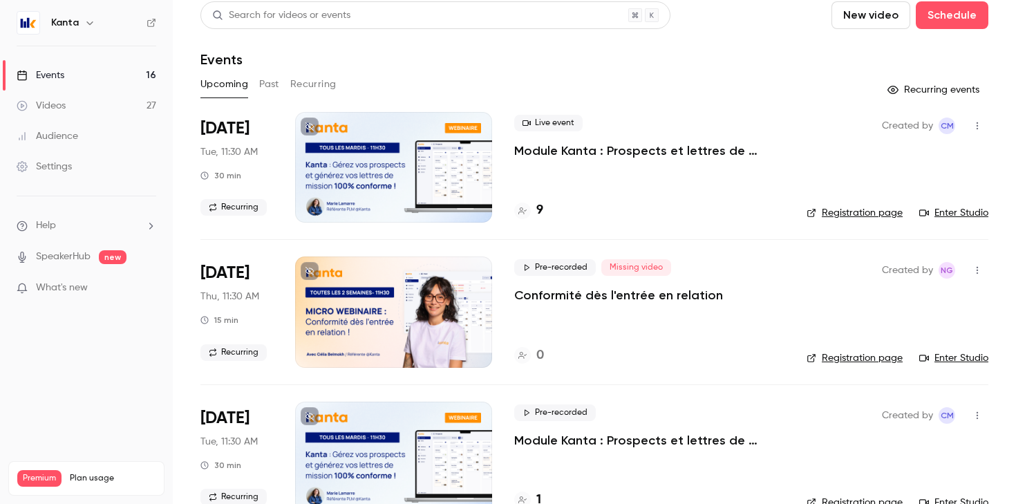
click at [432, 331] on div at bounding box center [393, 312] width 197 height 111
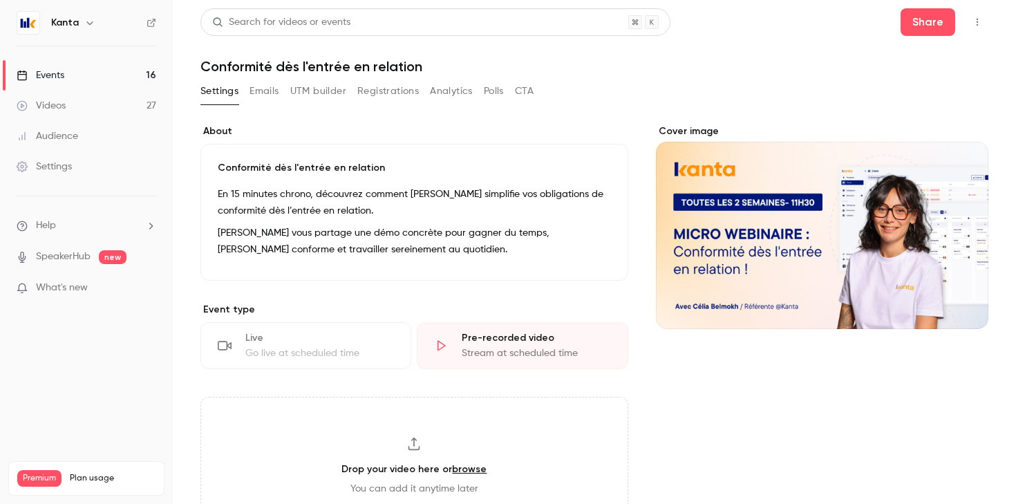
click at [220, 166] on p "Conformité dès l'entrée en relation" at bounding box center [414, 168] width 393 height 14
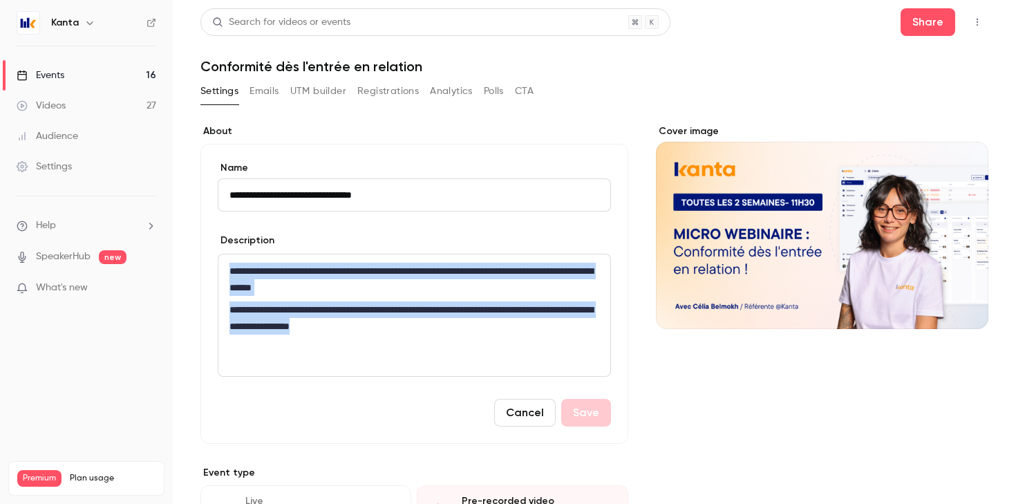
drag, startPoint x: 228, startPoint y: 268, endPoint x: 466, endPoint y: 329, distance: 245.7
click at [466, 329] on div "**********" at bounding box center [415, 315] width 392 height 122
copy div "**********"
click at [131, 74] on link "Events 16" at bounding box center [86, 75] width 173 height 30
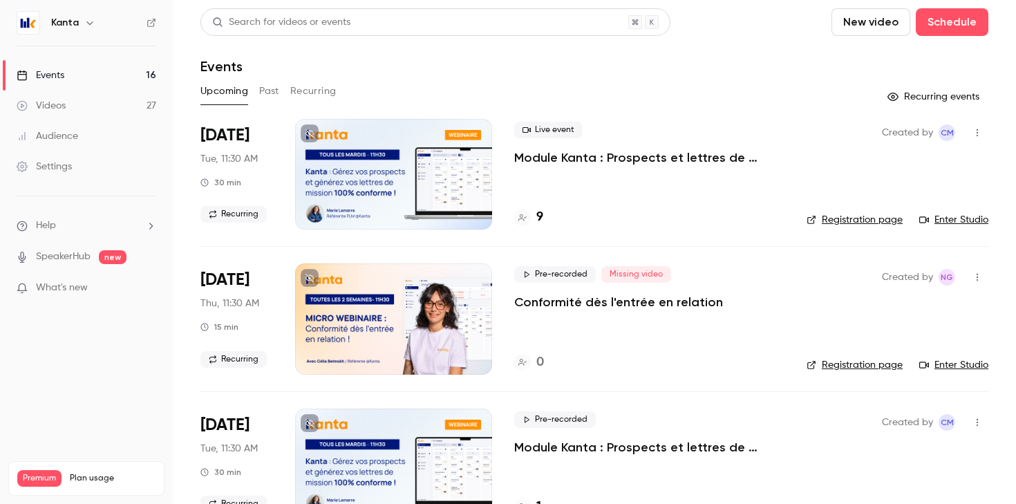
click at [313, 89] on button "Recurring" at bounding box center [313, 91] width 46 height 22
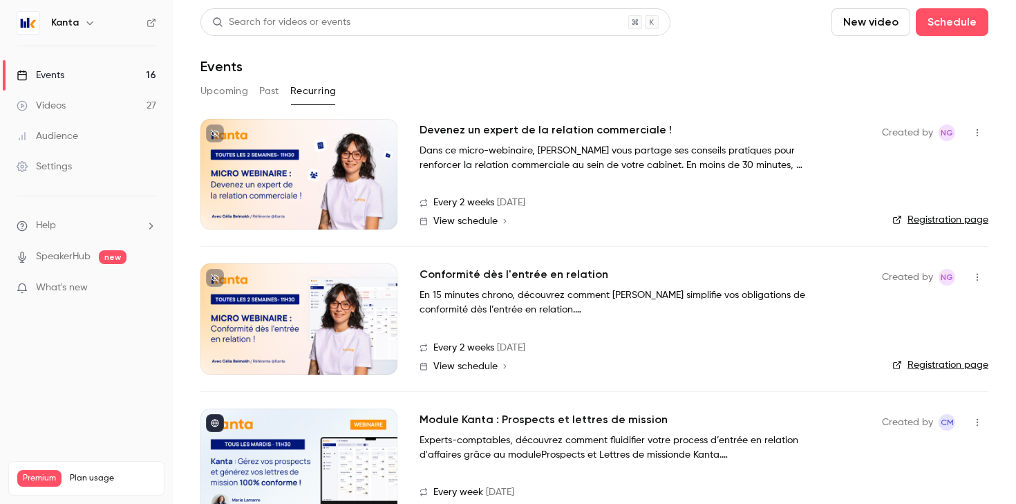
click at [319, 306] on div at bounding box center [299, 318] width 197 height 111
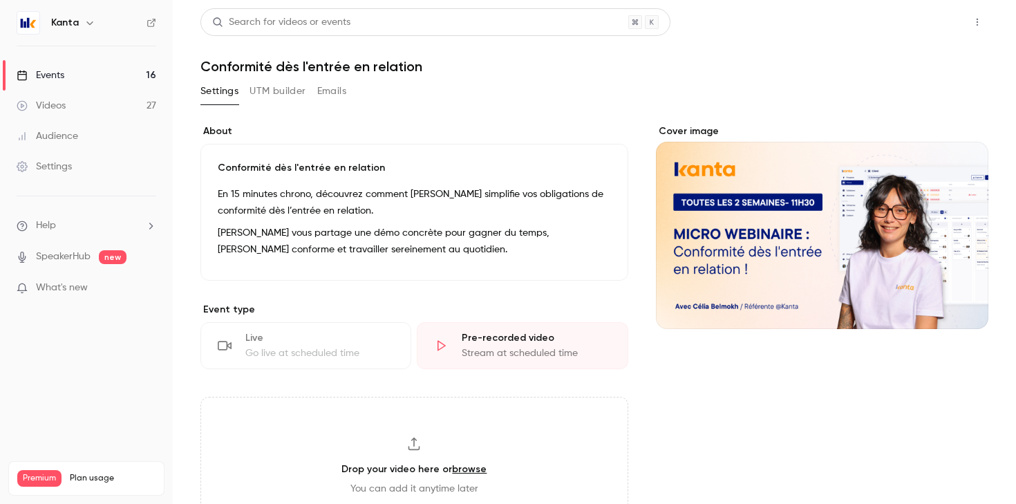
click at [927, 25] on button "Share" at bounding box center [928, 22] width 55 height 28
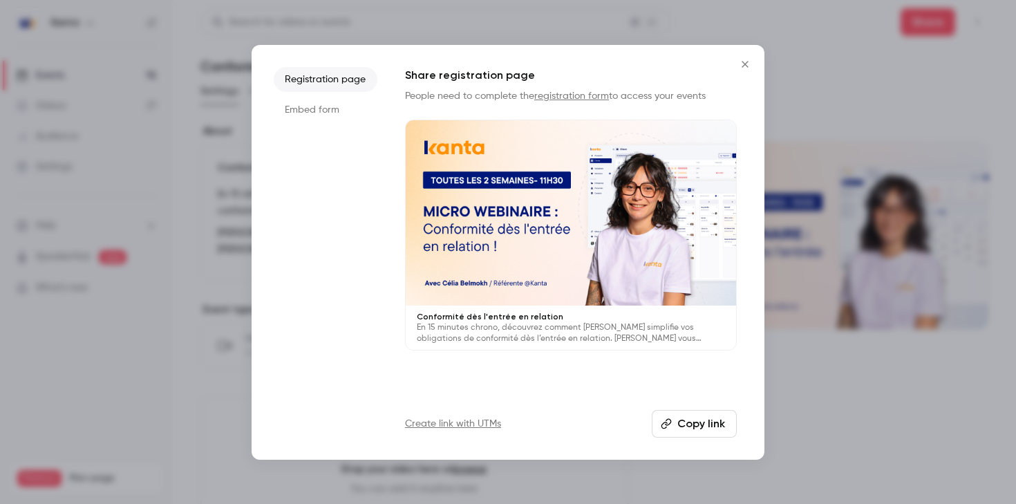
click at [676, 428] on button "Copy link" at bounding box center [694, 424] width 85 height 28
click at [744, 66] on icon "Close" at bounding box center [745, 64] width 17 height 11
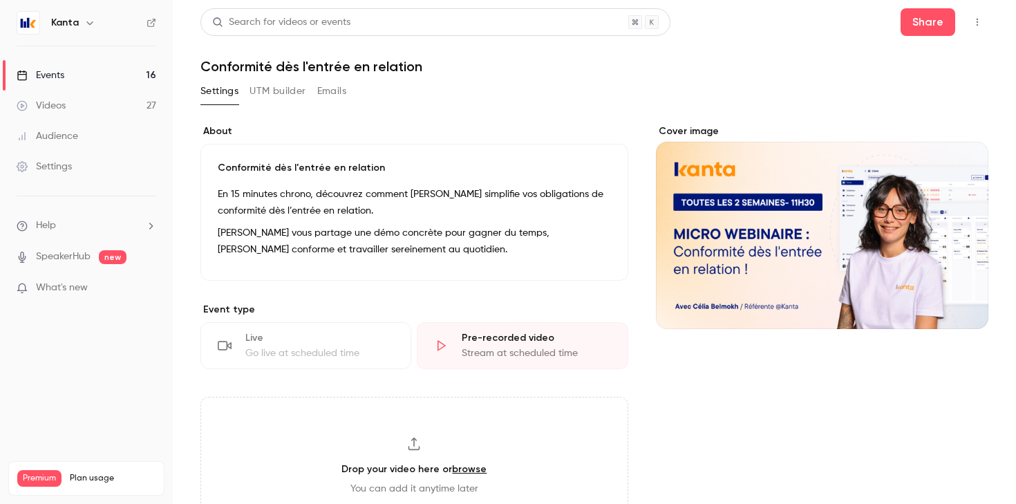
click at [969, 19] on button "button" at bounding box center [978, 22] width 22 height 22
click at [912, 26] on div at bounding box center [508, 252] width 1016 height 504
click at [920, 20] on button "Share" at bounding box center [928, 22] width 55 height 28
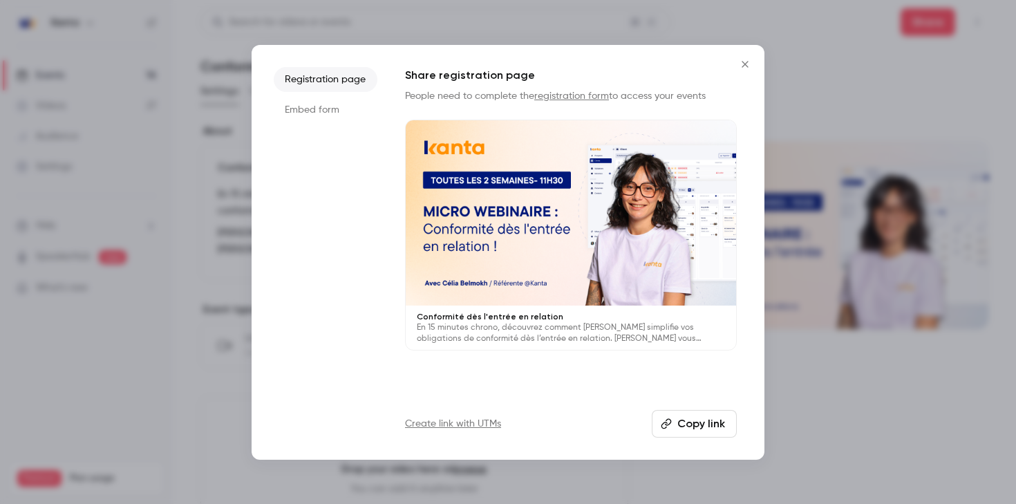
click at [680, 425] on button "Copy link" at bounding box center [694, 424] width 85 height 28
click at [743, 62] on icon "Close" at bounding box center [745, 64] width 6 height 6
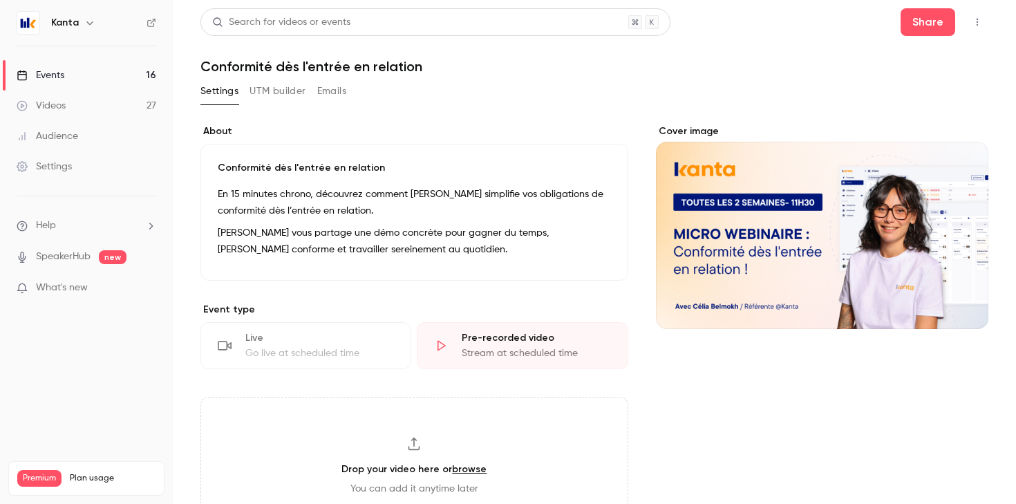
click at [138, 76] on link "Events 16" at bounding box center [86, 75] width 173 height 30
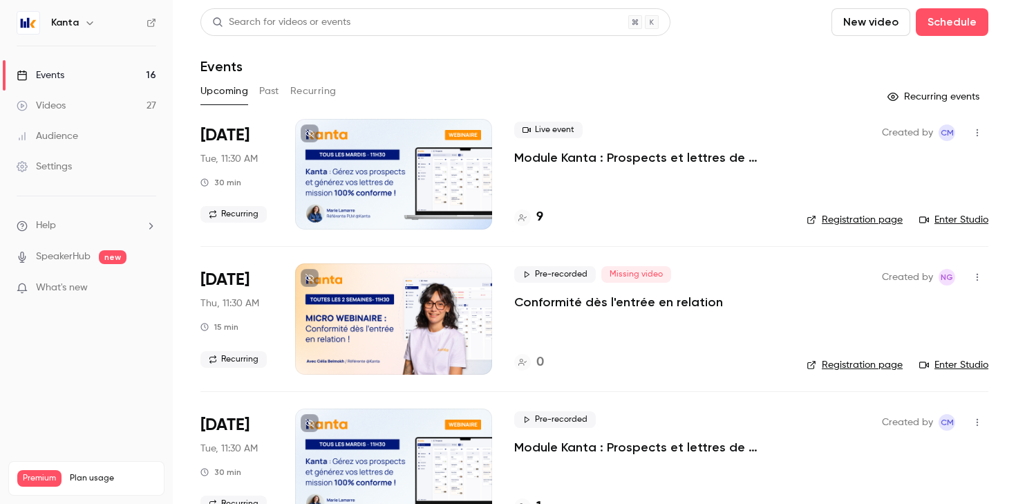
click at [323, 89] on button "Recurring" at bounding box center [313, 91] width 46 height 22
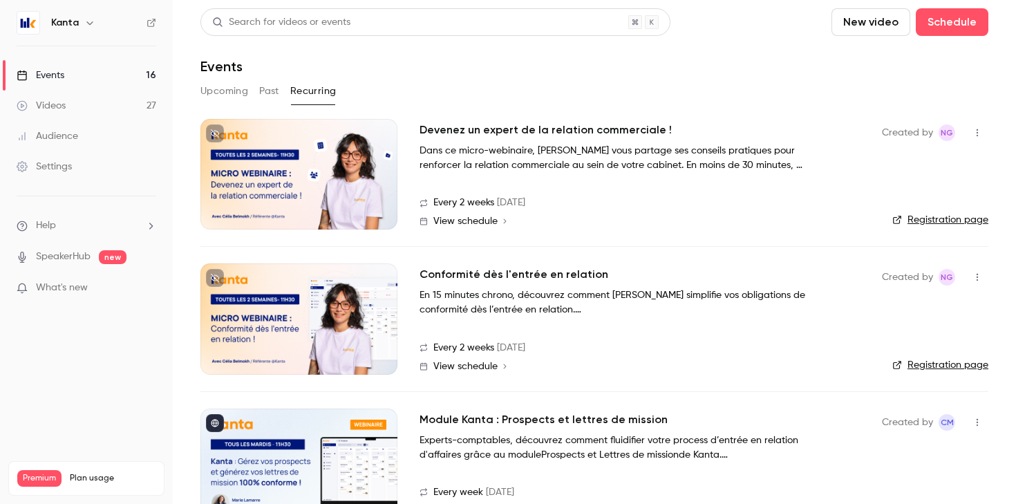
click at [335, 324] on div at bounding box center [299, 318] width 197 height 111
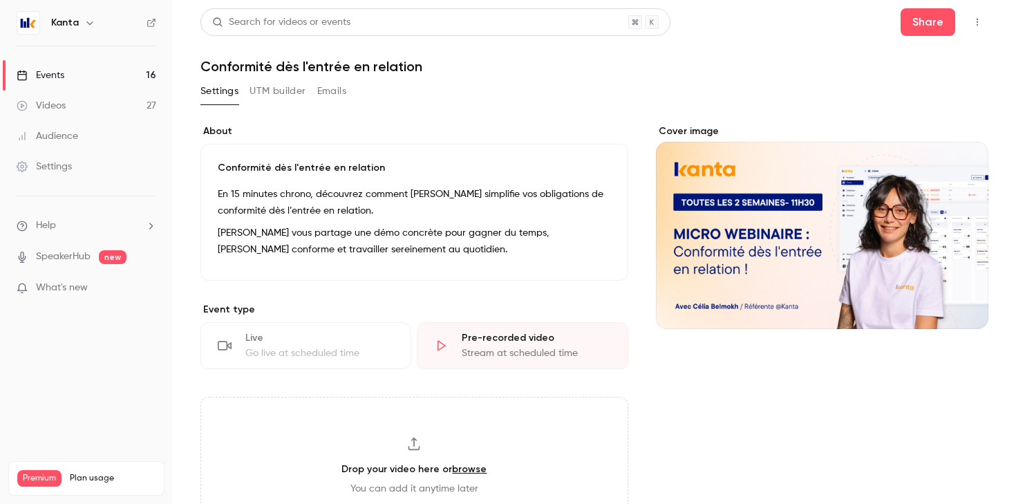
scroll to position [570, 0]
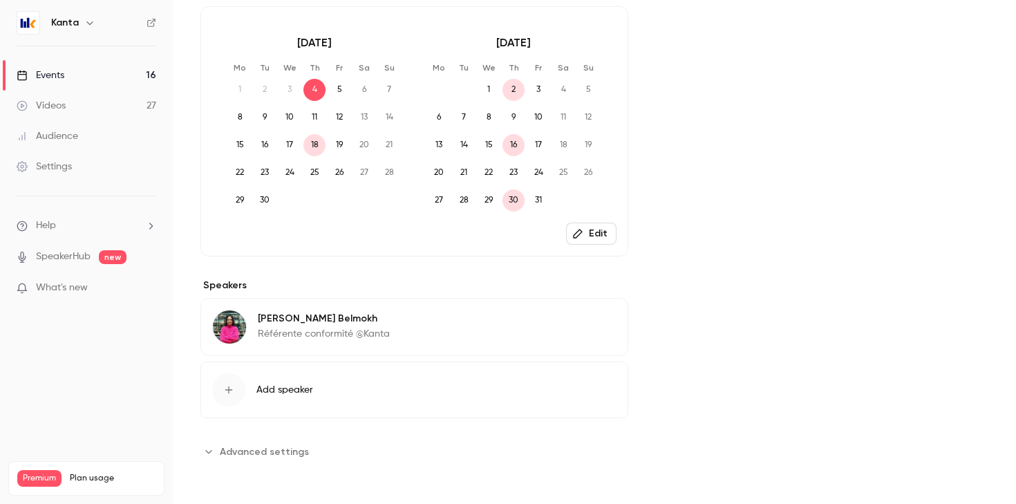
click at [216, 455] on button "Advanced settings" at bounding box center [259, 451] width 117 height 22
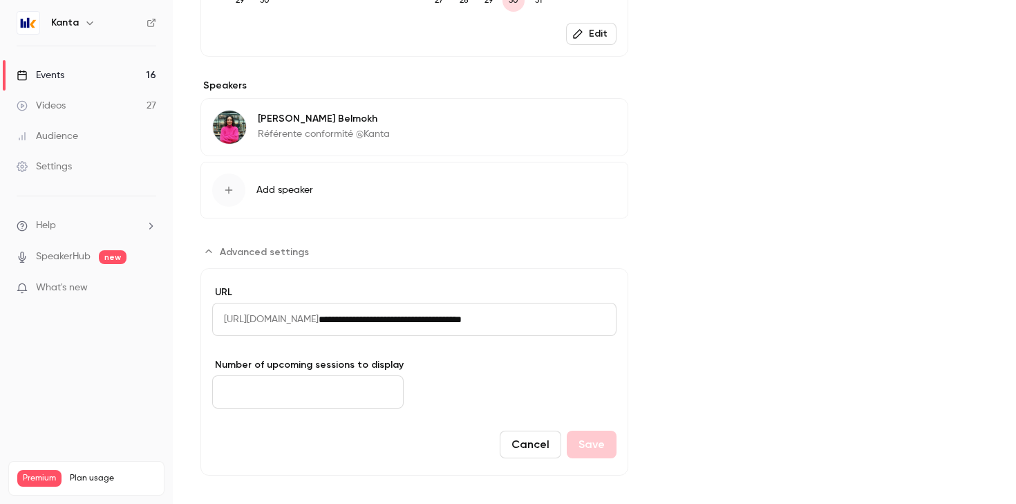
scroll to position [772, 0]
click at [322, 388] on input "*" at bounding box center [308, 390] width 192 height 33
type input "**"
click at [592, 438] on button "Save" at bounding box center [592, 443] width 50 height 28
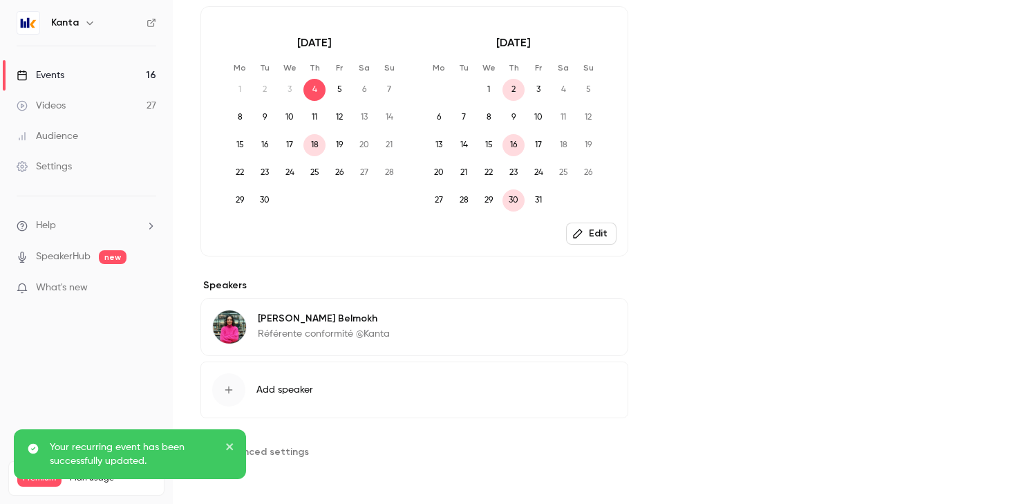
scroll to position [0, 0]
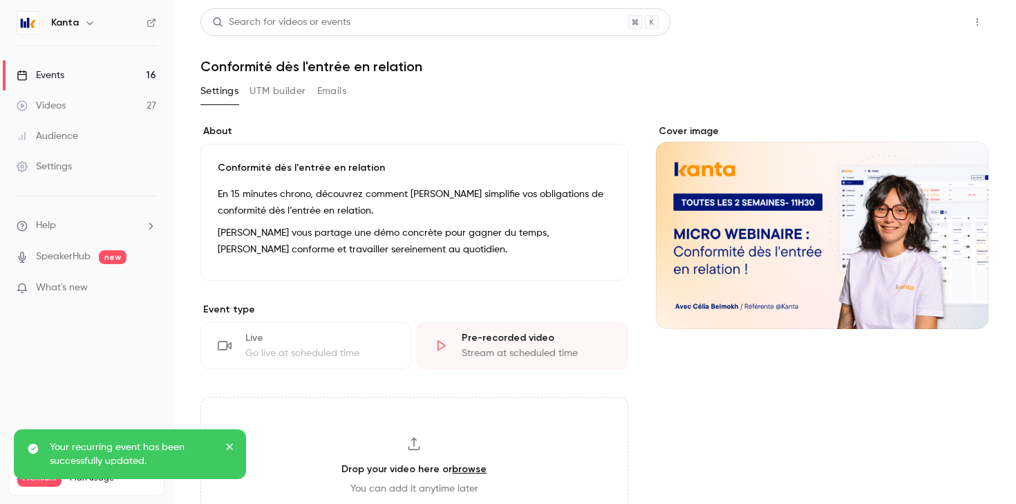
click at [929, 21] on button "Share" at bounding box center [928, 22] width 55 height 28
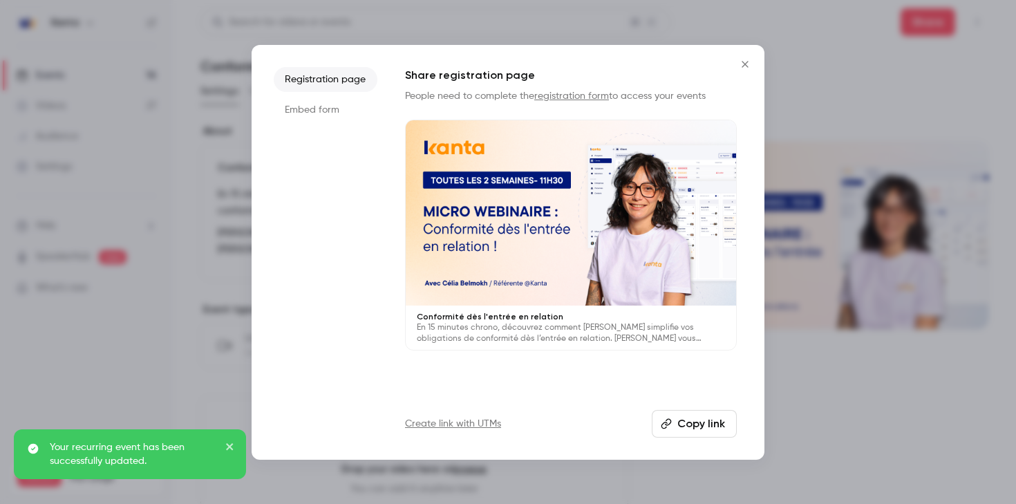
click at [678, 420] on button "Copy link" at bounding box center [694, 424] width 85 height 28
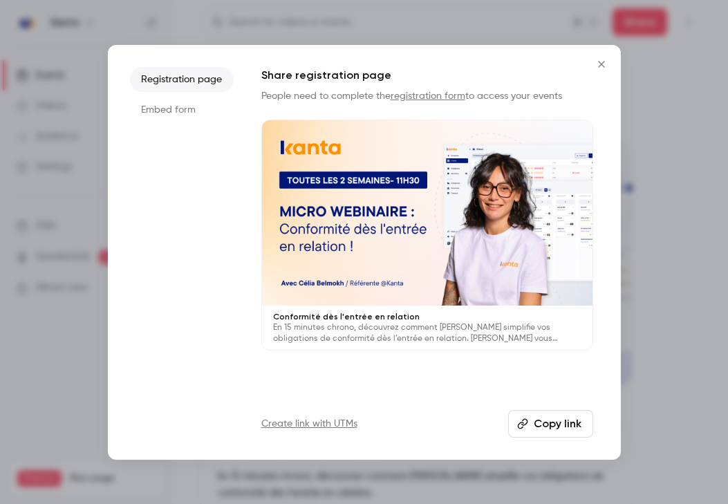
click at [597, 64] on icon "Close" at bounding box center [601, 64] width 17 height 11
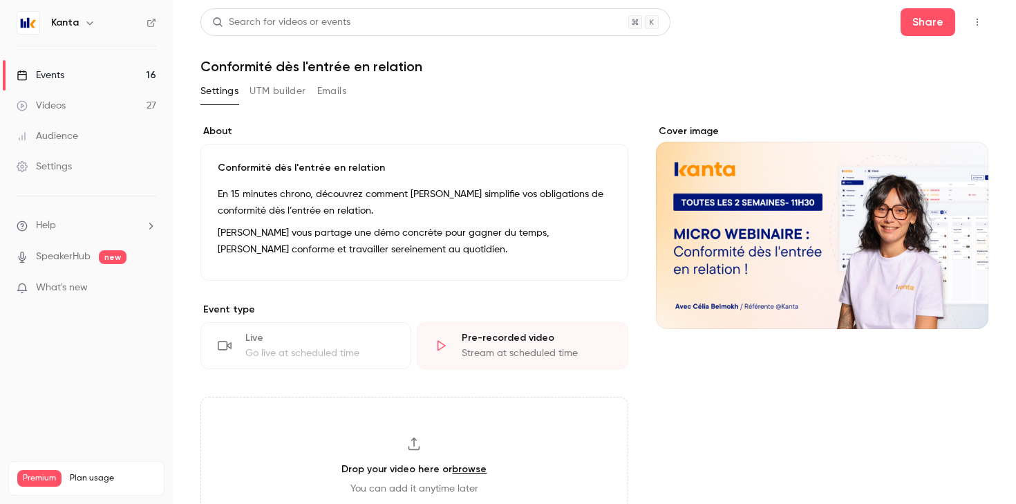
click at [67, 77] on link "Events 16" at bounding box center [86, 75] width 173 height 30
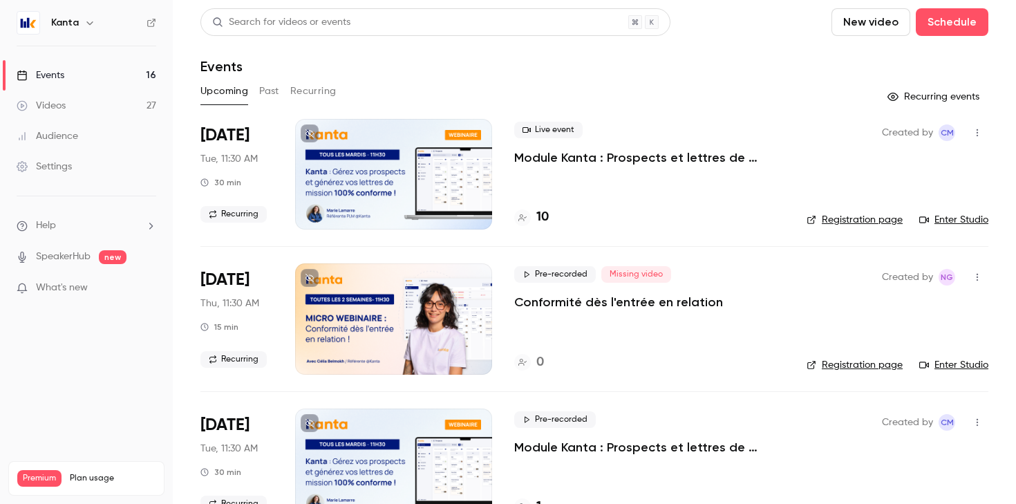
click at [310, 93] on button "Recurring" at bounding box center [313, 91] width 46 height 22
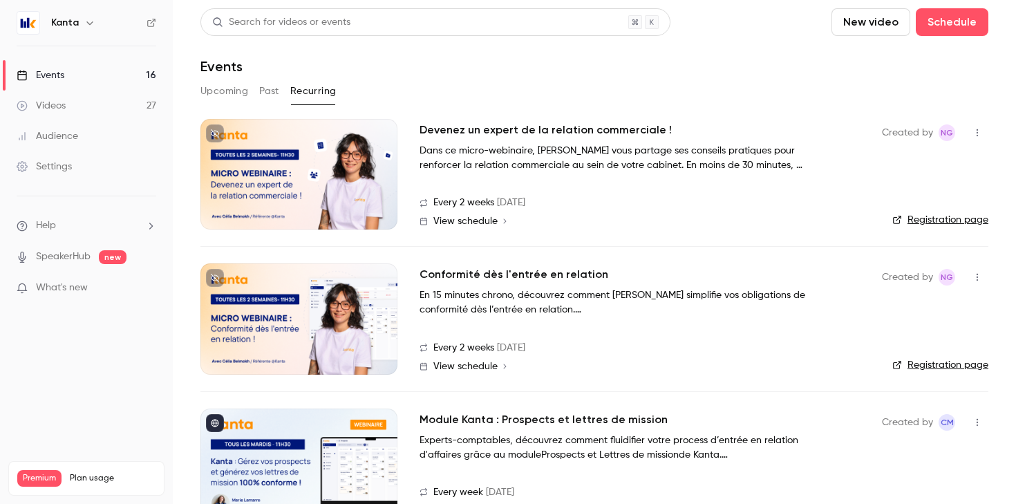
click at [340, 309] on div at bounding box center [299, 318] width 197 height 111
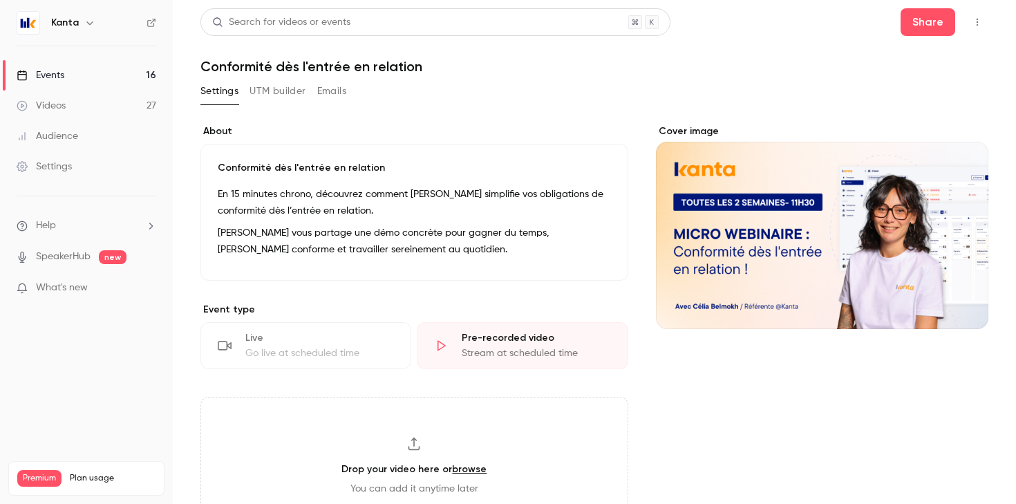
click at [300, 89] on button "UTM builder" at bounding box center [278, 91] width 56 height 22
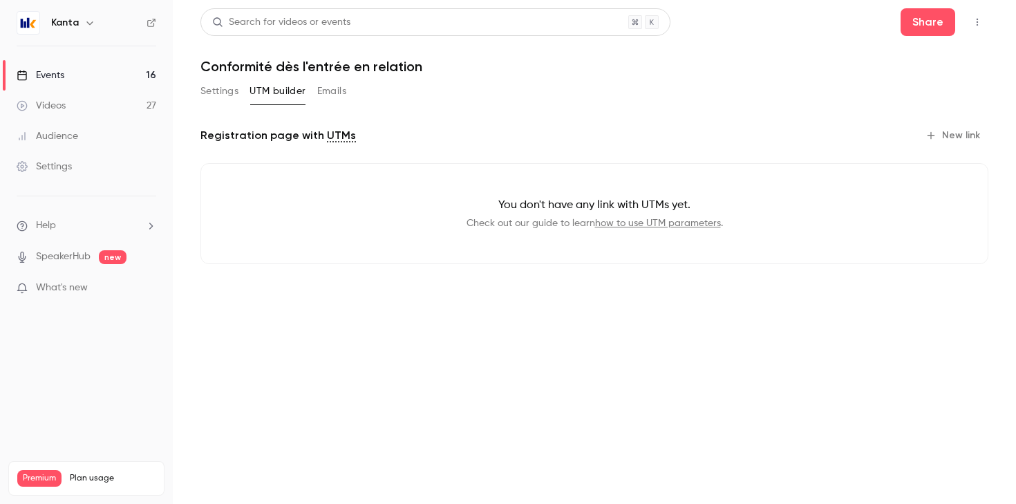
click at [951, 137] on button "New link" at bounding box center [954, 135] width 68 height 22
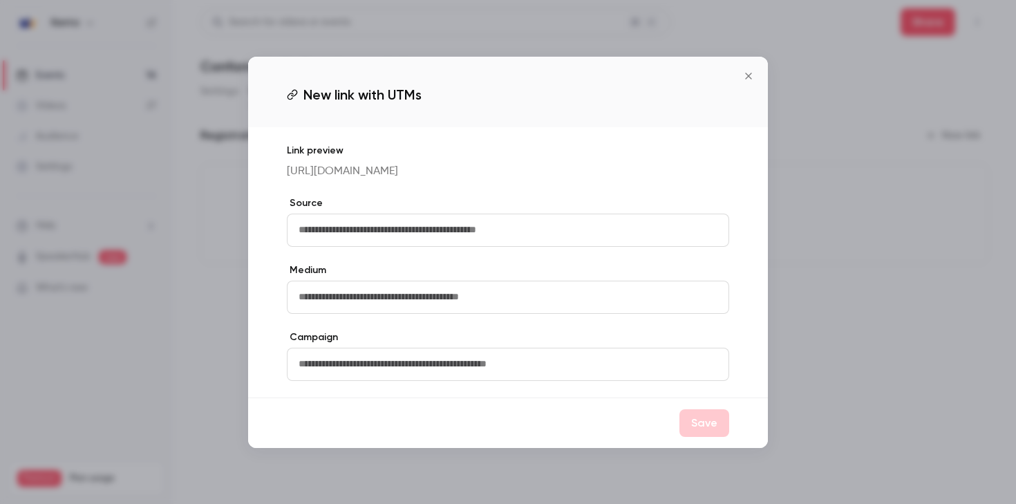
click at [464, 243] on input "text" at bounding box center [508, 230] width 443 height 33
type input "********"
click at [402, 295] on input "text" at bounding box center [508, 297] width 443 height 33
type input "******"
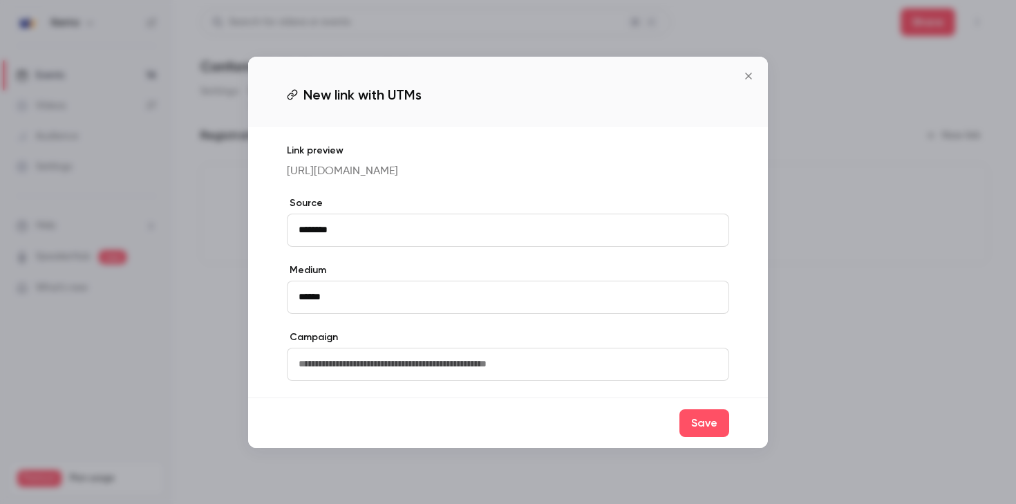
click at [364, 376] on input "text" at bounding box center [508, 364] width 443 height 33
type input "**********"
click at [711, 429] on button "Save" at bounding box center [705, 423] width 50 height 28
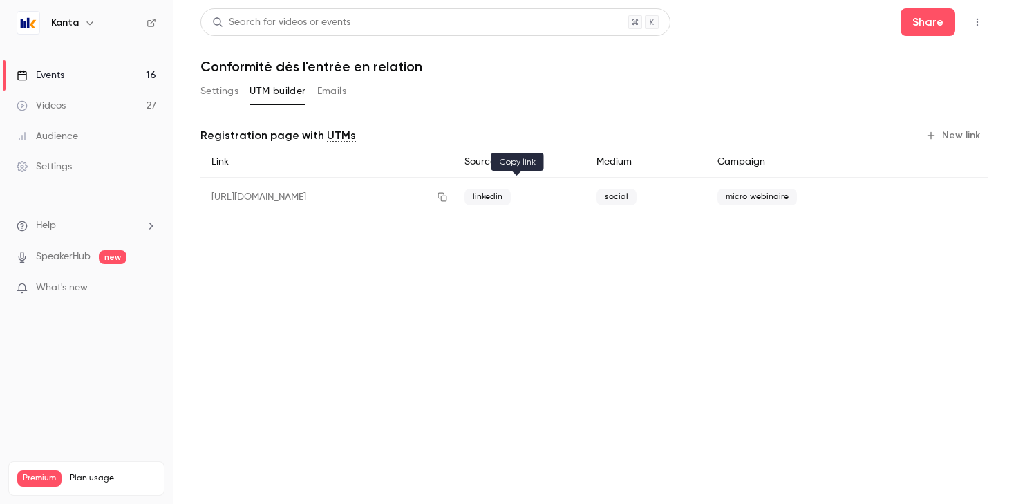
click at [448, 201] on icon "button" at bounding box center [442, 197] width 11 height 10
click at [217, 95] on button "Settings" at bounding box center [220, 91] width 38 height 22
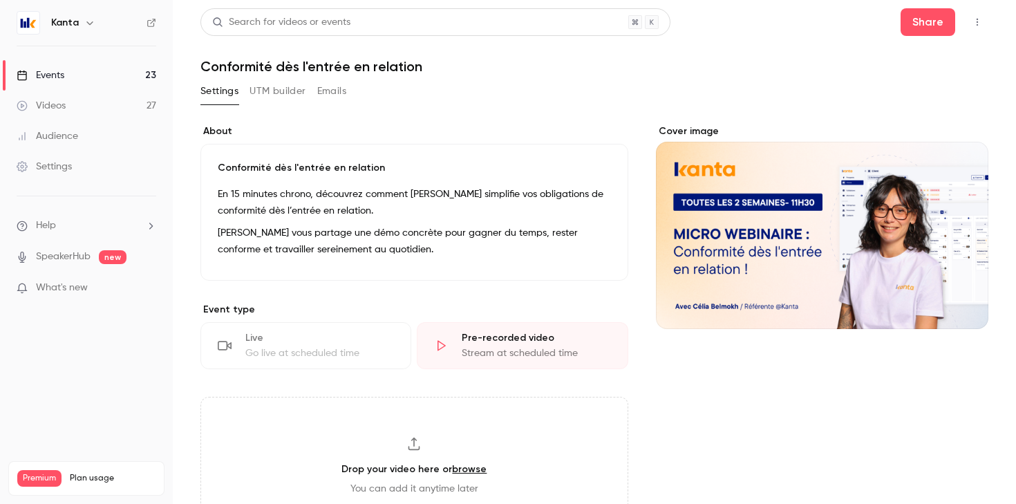
click at [86, 74] on link "Events 23" at bounding box center [86, 75] width 173 height 30
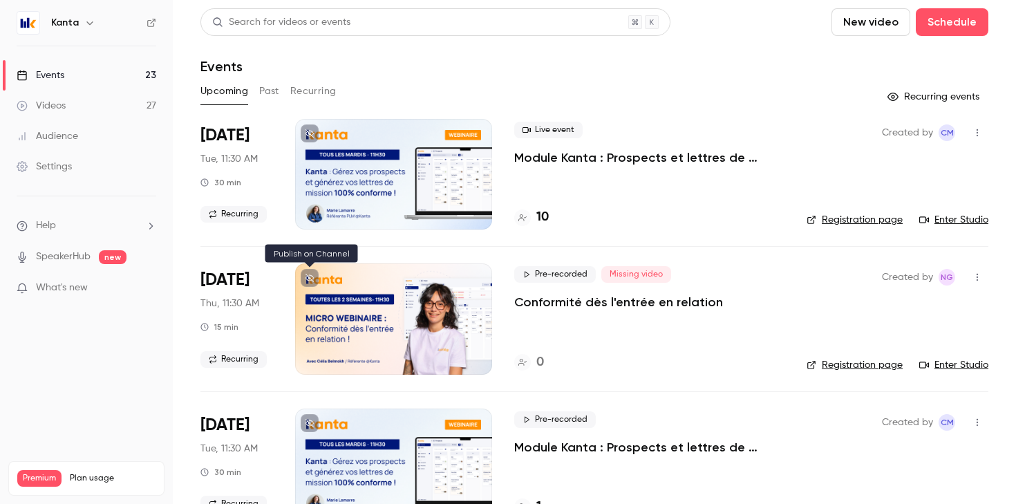
click at [308, 280] on icon at bounding box center [310, 278] width 8 height 8
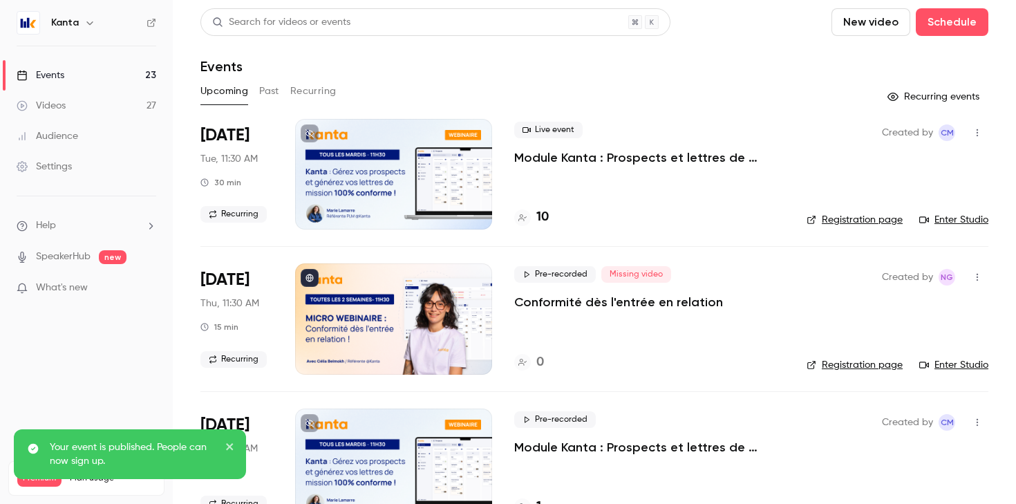
click at [314, 97] on button "Recurring" at bounding box center [313, 91] width 46 height 22
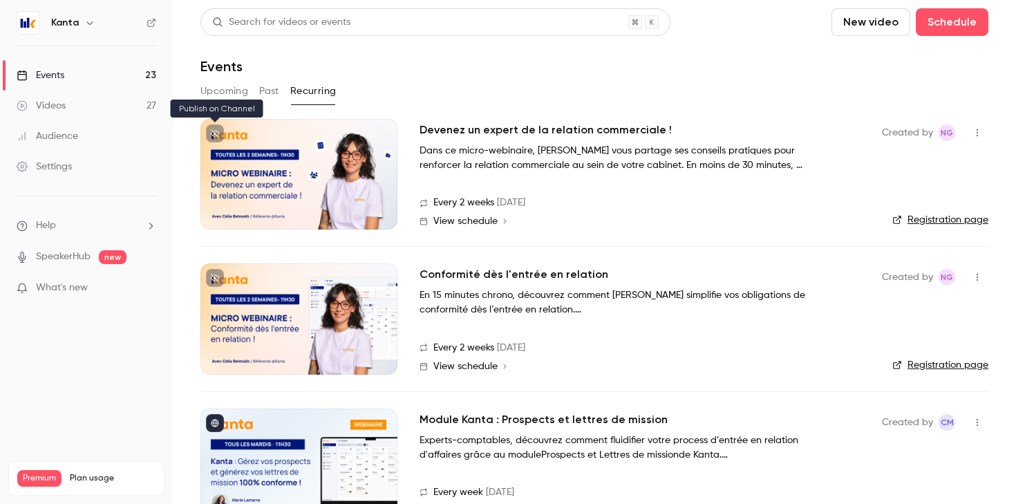
click at [213, 135] on icon at bounding box center [215, 133] width 8 height 8
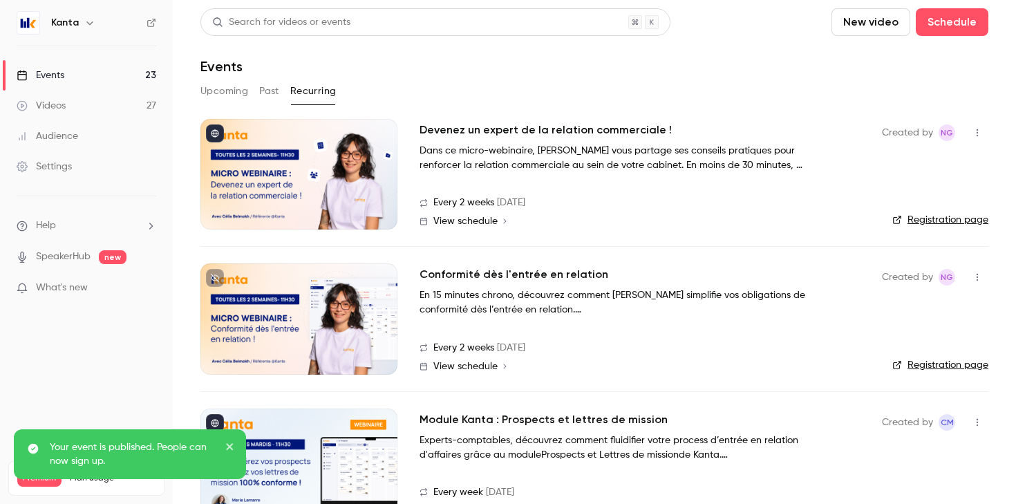
click at [216, 279] on icon at bounding box center [215, 278] width 8 height 8
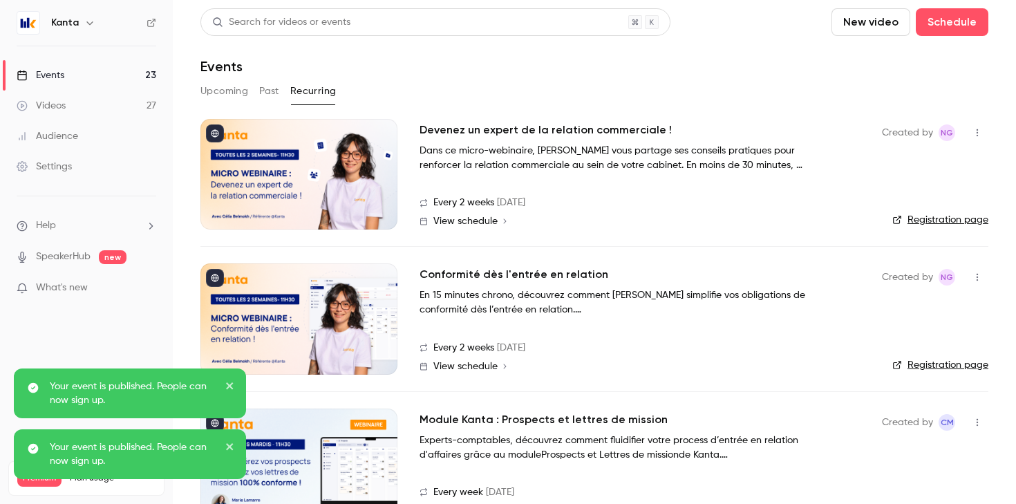
click at [230, 94] on button "Upcoming" at bounding box center [225, 91] width 48 height 22
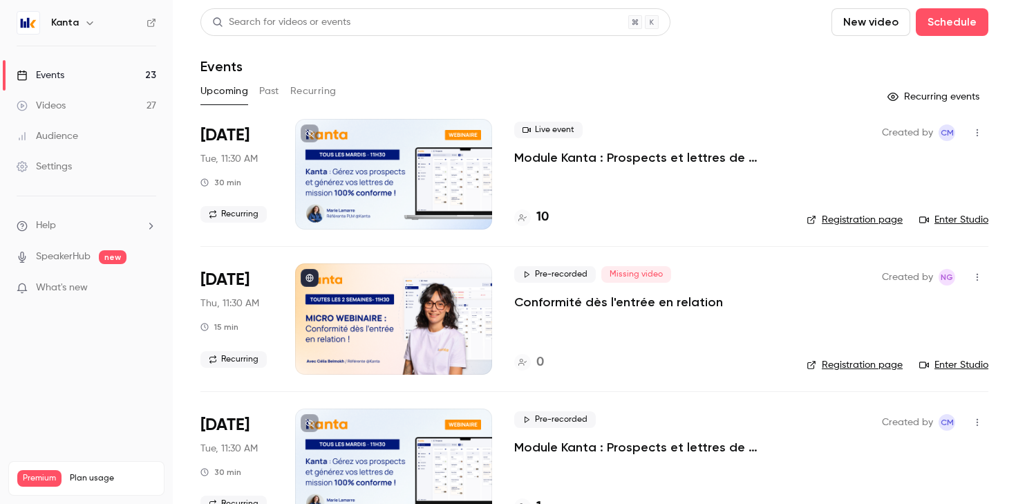
click at [272, 96] on button "Past" at bounding box center [269, 91] width 20 height 22
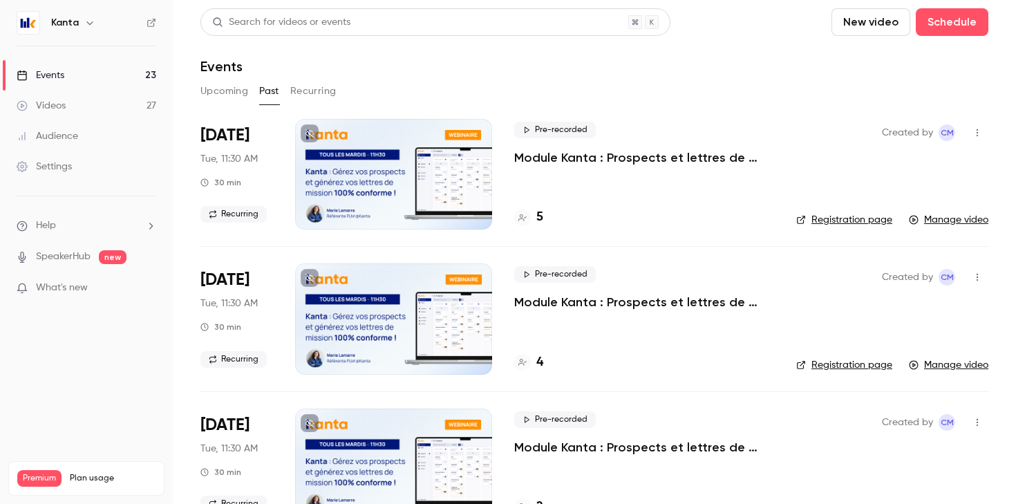
click at [230, 95] on button "Upcoming" at bounding box center [225, 91] width 48 height 22
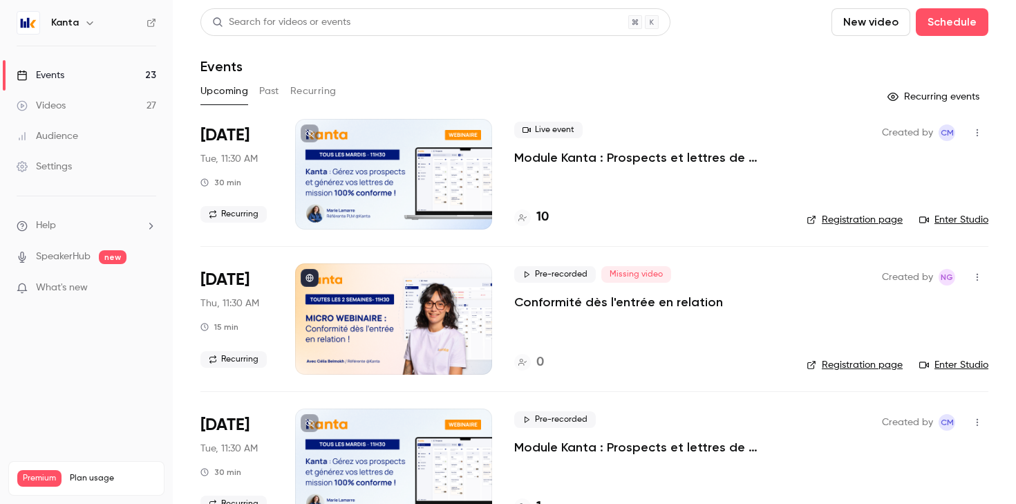
click at [102, 108] on link "Videos 27" at bounding box center [86, 106] width 173 height 30
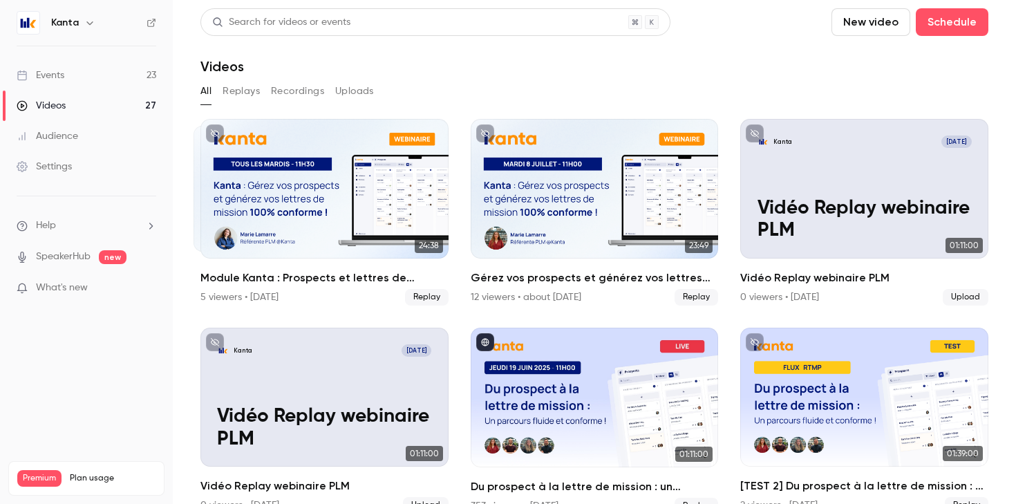
click at [156, 75] on link "Events 23" at bounding box center [86, 75] width 173 height 30
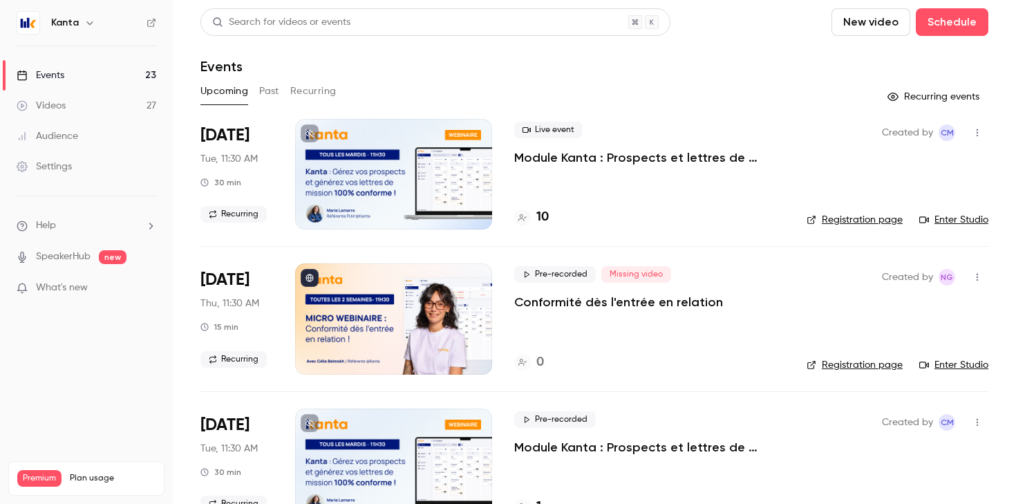
click at [312, 88] on button "Recurring" at bounding box center [313, 91] width 46 height 22
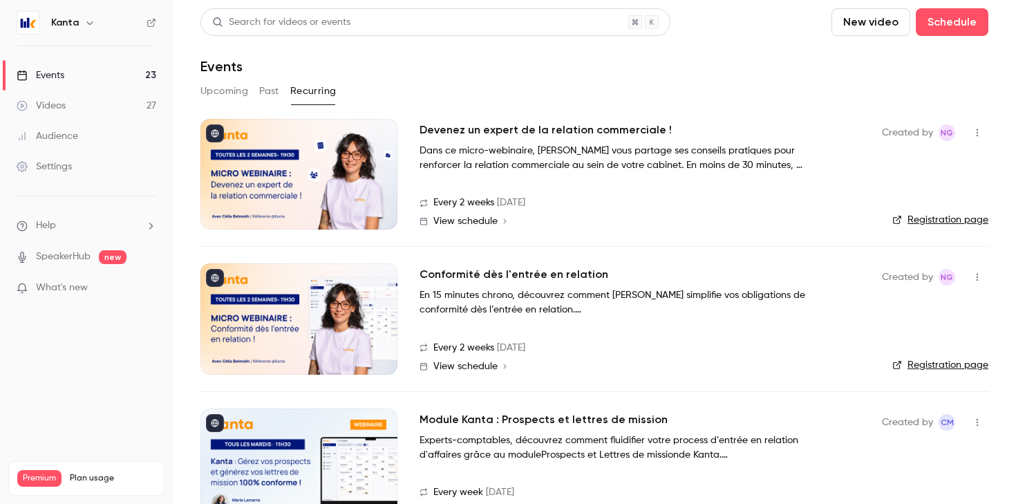
click at [226, 94] on button "Upcoming" at bounding box center [225, 91] width 48 height 22
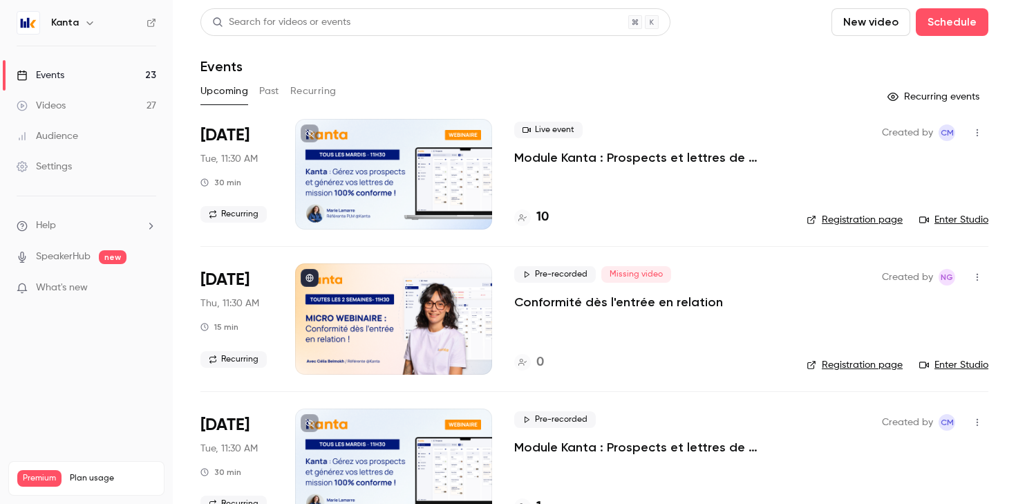
click at [322, 91] on button "Recurring" at bounding box center [313, 91] width 46 height 22
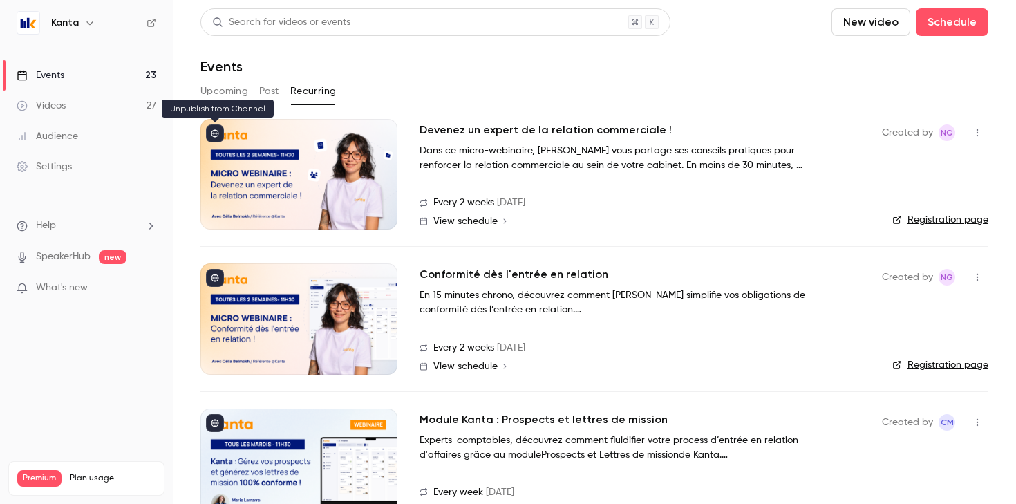
click at [218, 132] on icon at bounding box center [216, 134] width 8 height 8
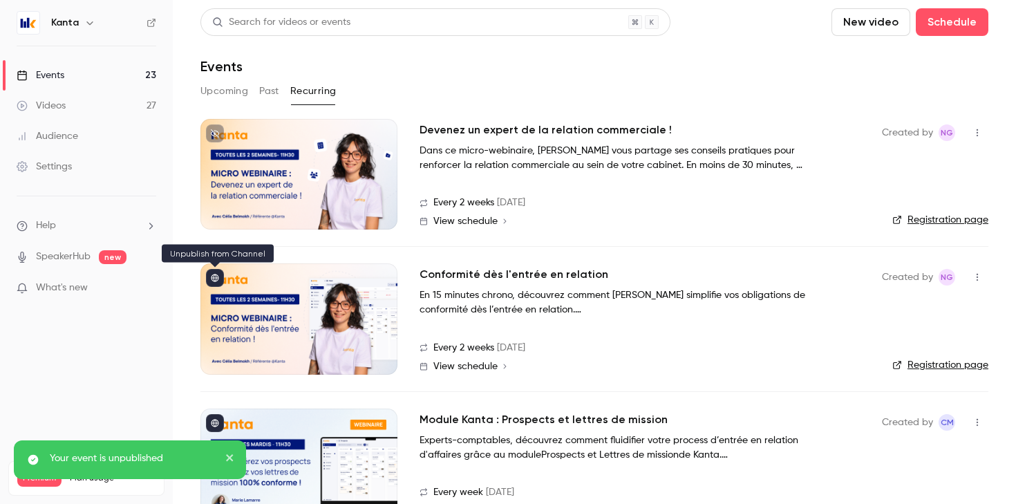
click at [214, 284] on button at bounding box center [215, 278] width 18 height 18
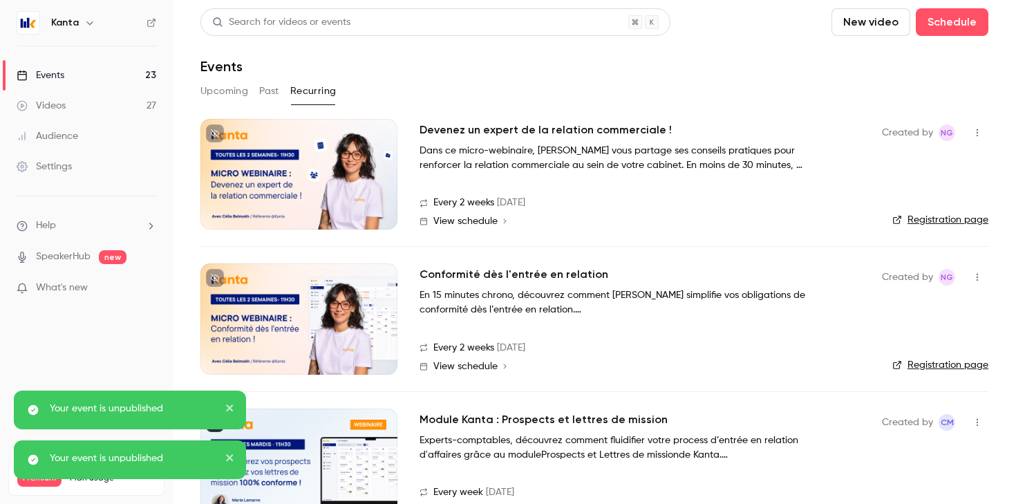
scroll to position [40, 0]
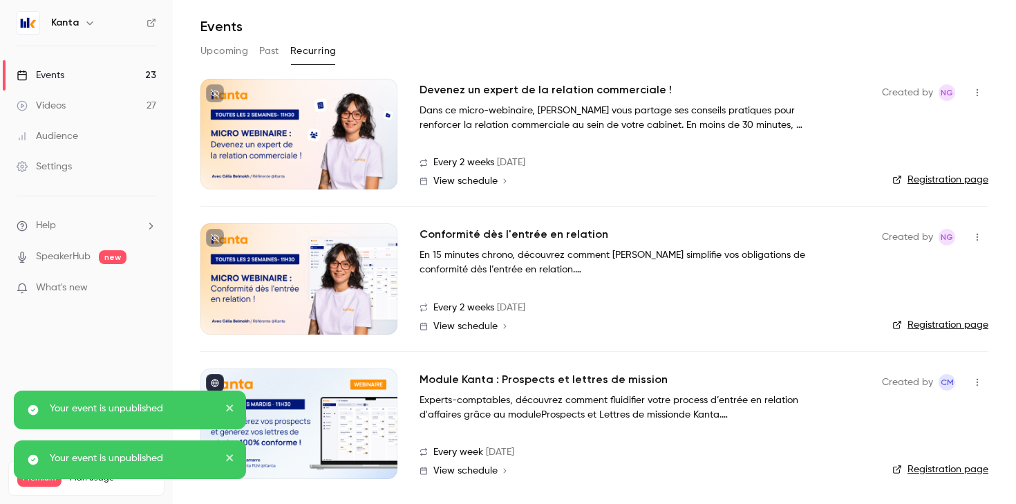
click at [215, 236] on icon at bounding box center [215, 238] width 8 height 8
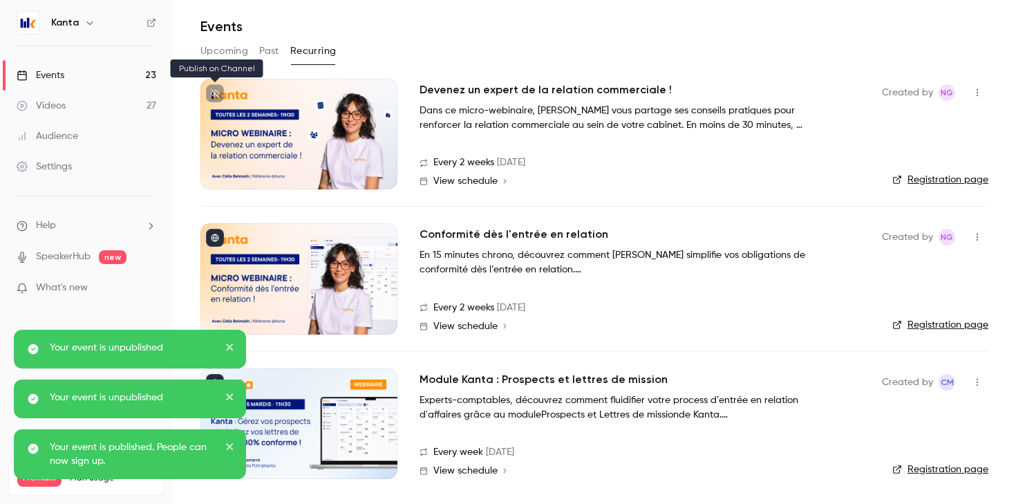
click at [216, 91] on icon at bounding box center [215, 93] width 8 height 8
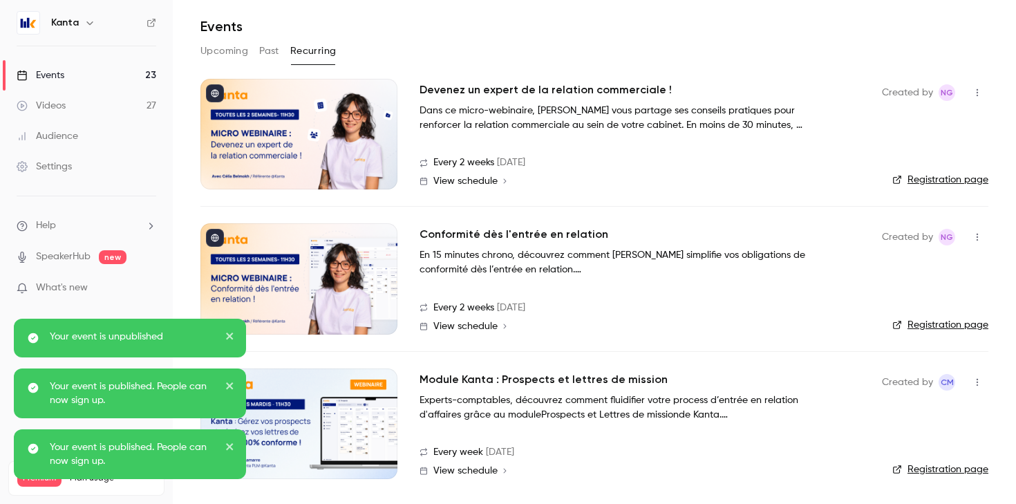
click at [224, 47] on button "Upcoming" at bounding box center [225, 51] width 48 height 22
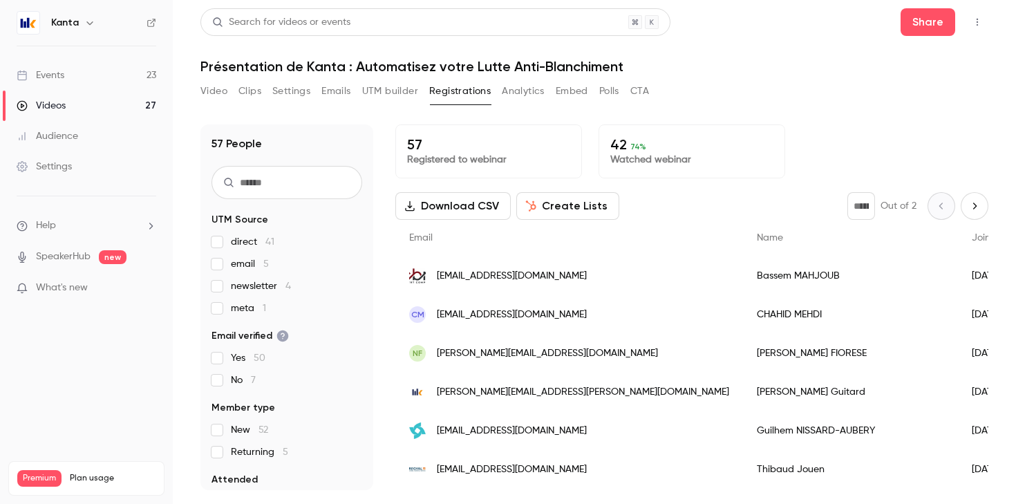
click at [79, 80] on link "Events 23" at bounding box center [86, 75] width 173 height 30
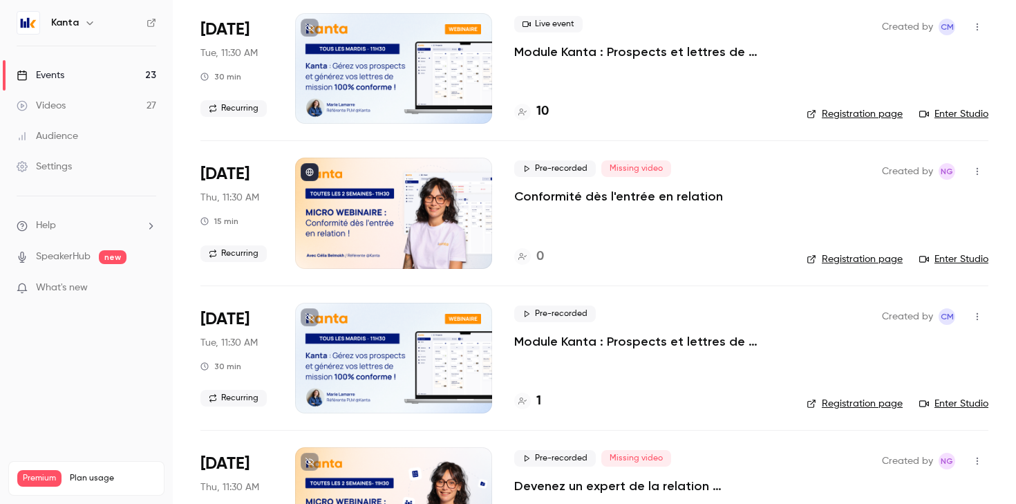
scroll to position [158, 0]
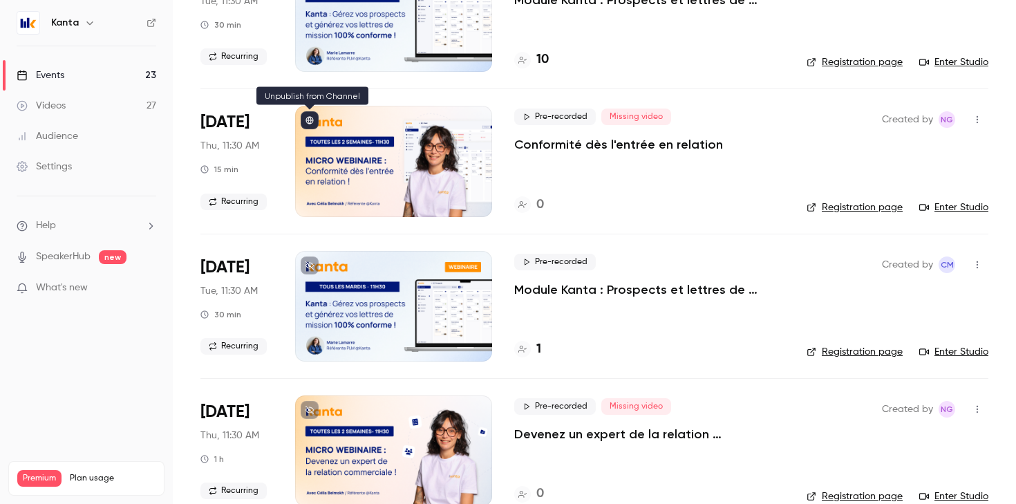
click at [306, 120] on icon at bounding box center [310, 120] width 8 height 8
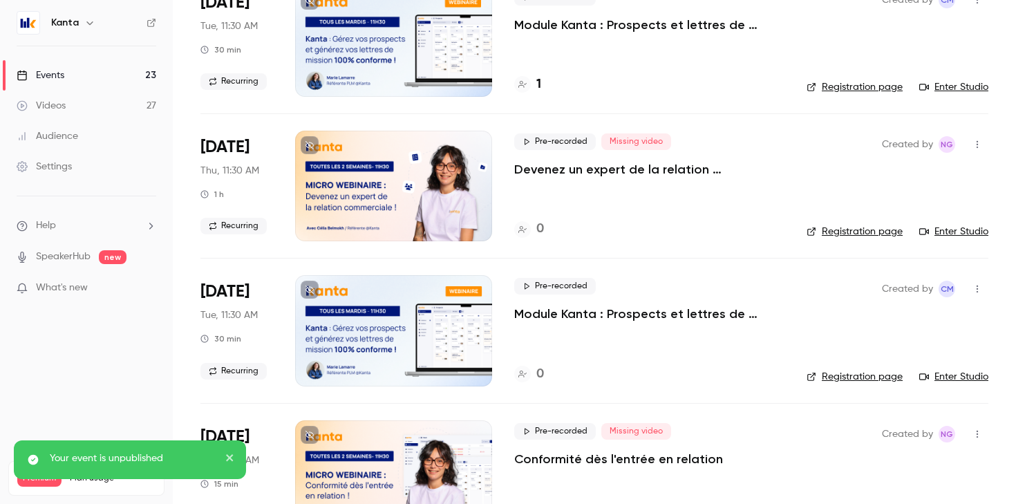
scroll to position [0, 0]
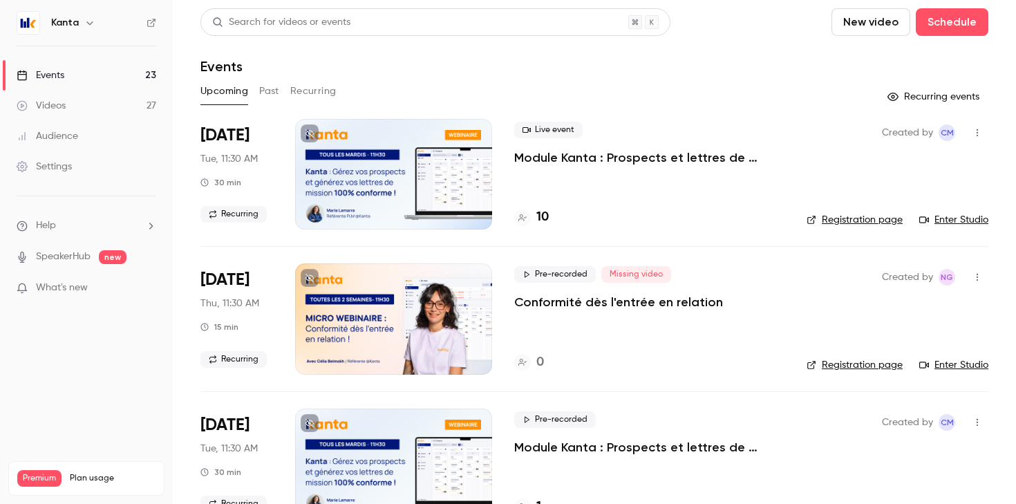
click at [259, 86] on button "Past" at bounding box center [269, 91] width 20 height 22
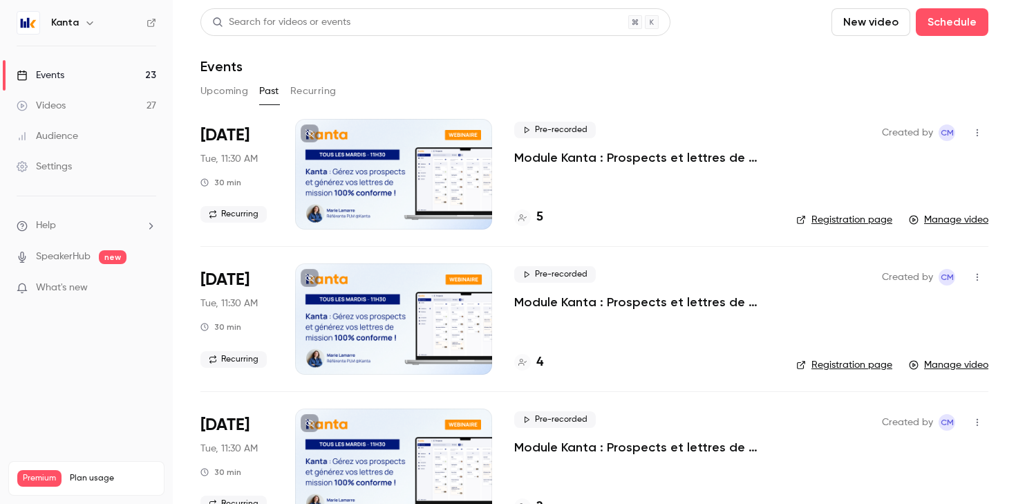
click at [232, 94] on button "Upcoming" at bounding box center [225, 91] width 48 height 22
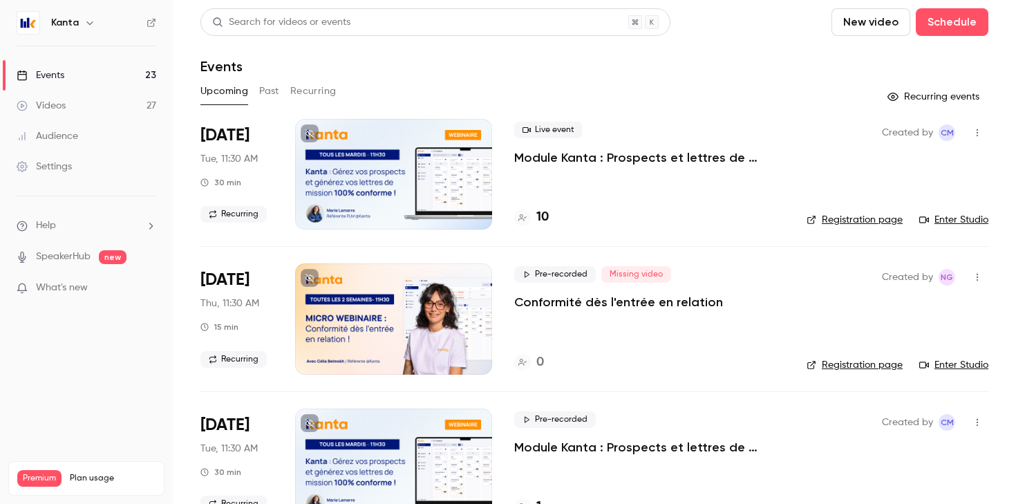
click at [271, 95] on button "Past" at bounding box center [269, 91] width 20 height 22
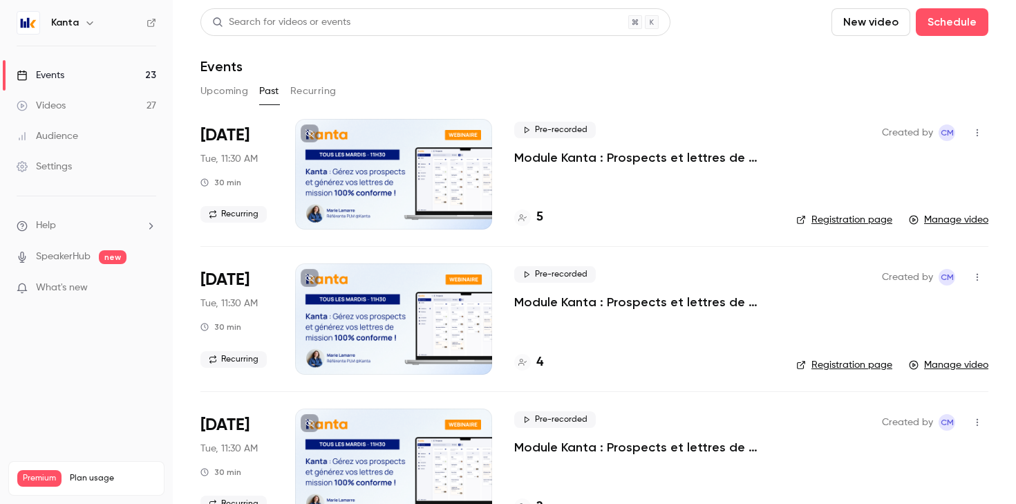
click at [230, 88] on button "Upcoming" at bounding box center [225, 91] width 48 height 22
